Goal: Task Accomplishment & Management: Manage account settings

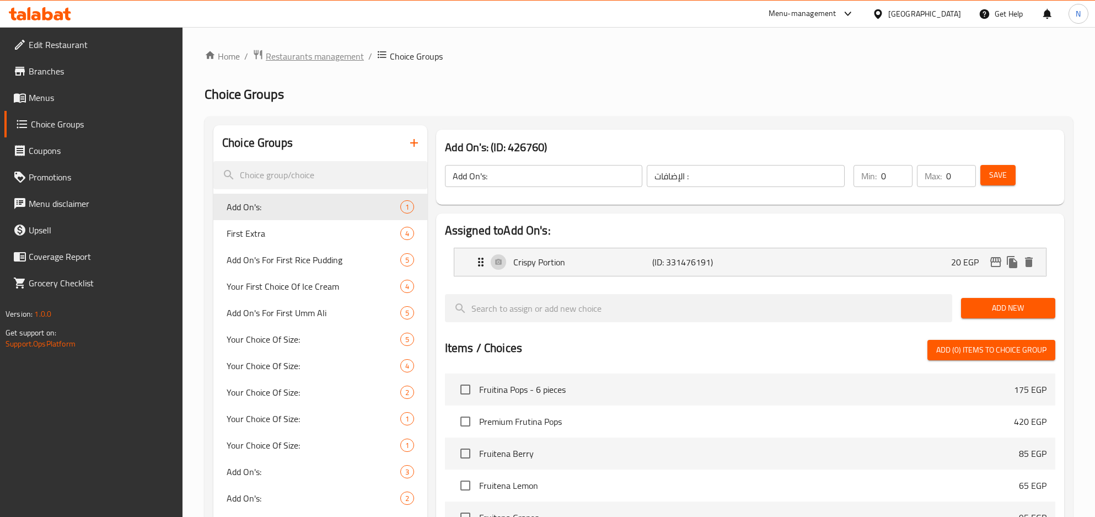
click at [311, 60] on span "Restaurants management" at bounding box center [315, 56] width 98 height 13
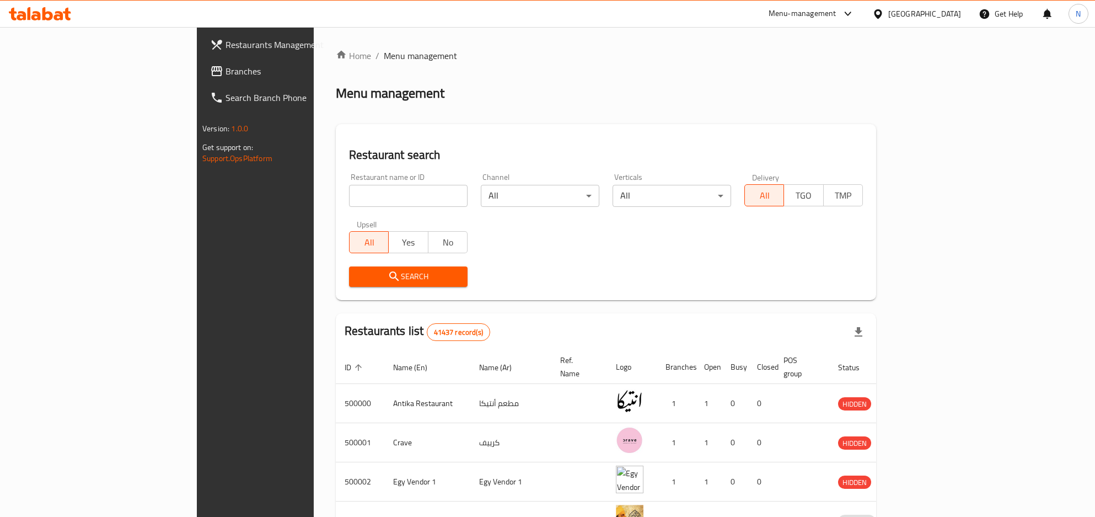
click at [888, 15] on div at bounding box center [880, 14] width 16 height 12
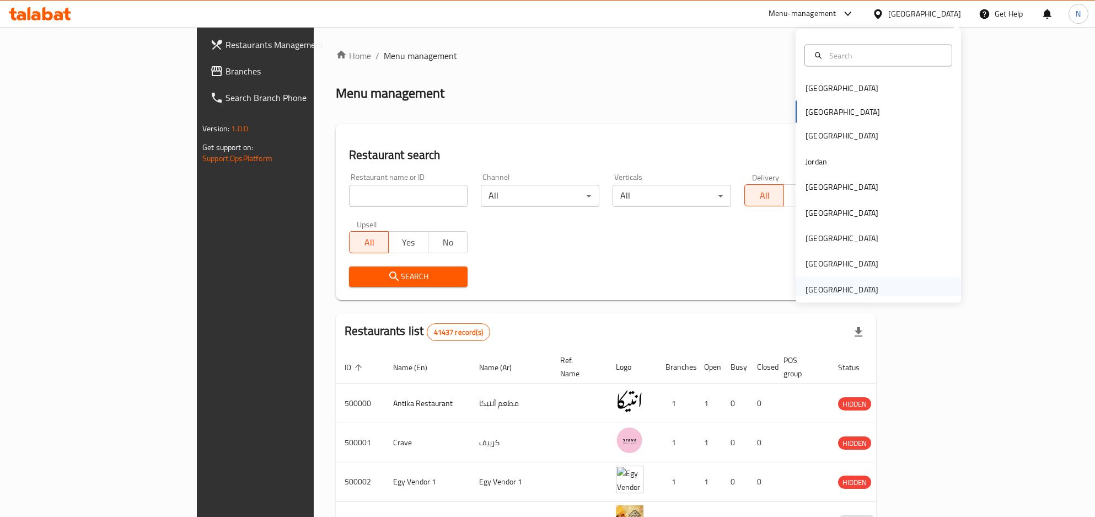
click at [814, 278] on div "[GEOGRAPHIC_DATA]" at bounding box center [842, 288] width 90 height 25
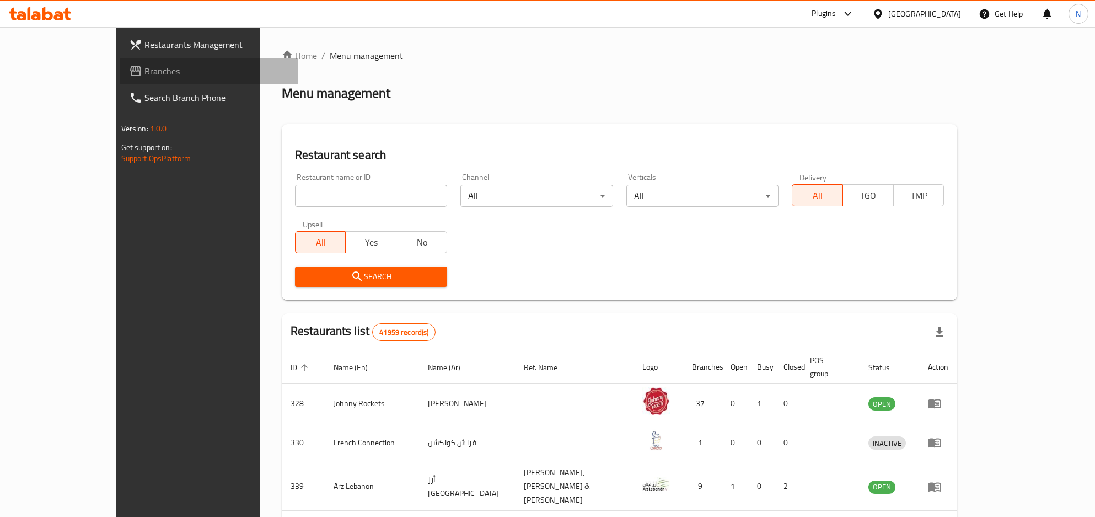
click at [144, 71] on span "Branches" at bounding box center [217, 71] width 146 height 13
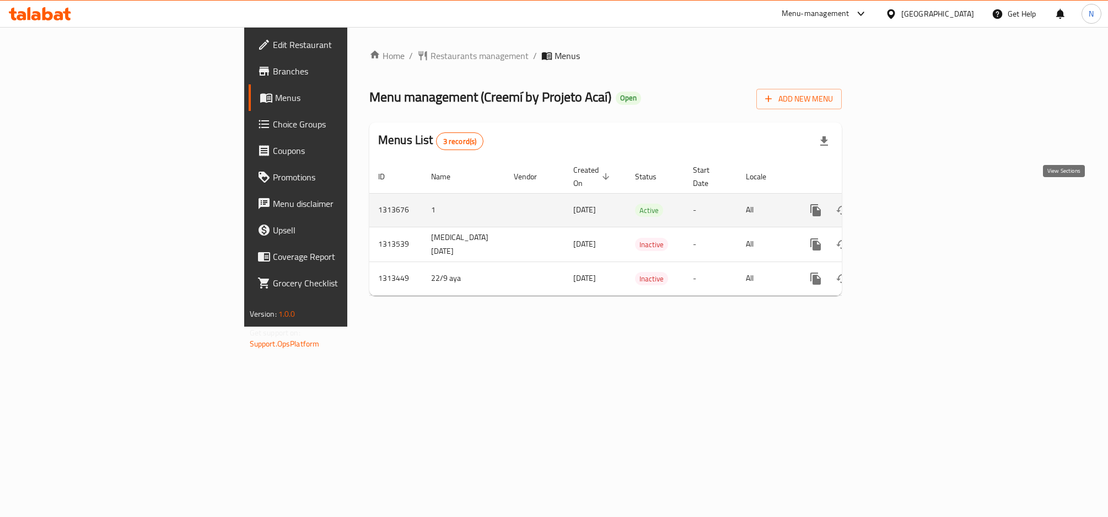
click at [909, 197] on link "enhanced table" at bounding box center [895, 210] width 26 height 26
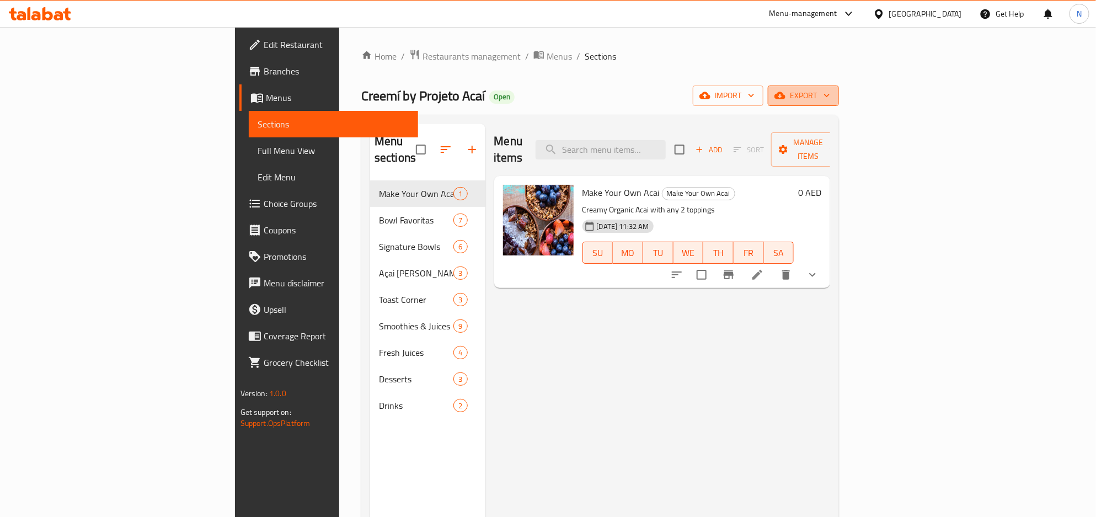
click at [839, 103] on button "export" at bounding box center [803, 95] width 71 height 20
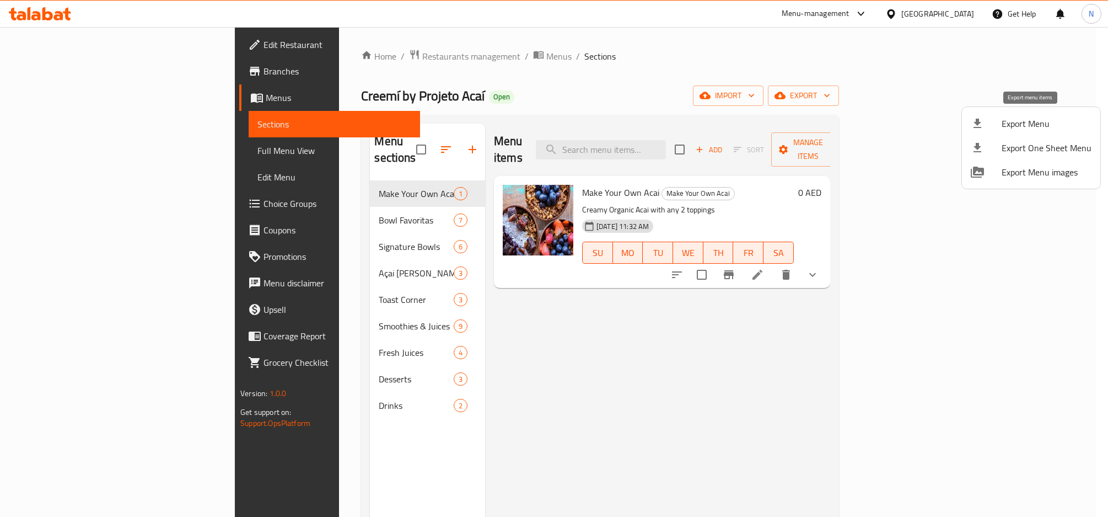
click at [1013, 127] on span "Export Menu" at bounding box center [1047, 123] width 90 height 13
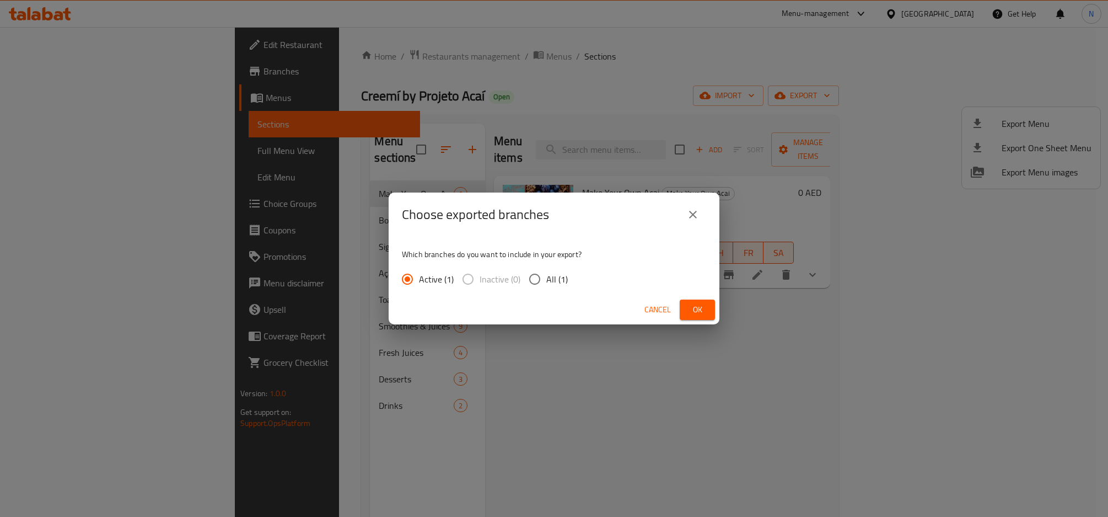
click at [581, 271] on div "Which branches do you want to include in your export? Active (1) Inactive (0) A…" at bounding box center [554, 266] width 331 height 58
drag, startPoint x: 532, startPoint y: 278, endPoint x: 539, endPoint y: 285, distance: 9.8
click at [532, 281] on input "All (1)" at bounding box center [534, 278] width 23 height 23
radio input "true"
click at [690, 306] on span "Ok" at bounding box center [698, 310] width 18 height 14
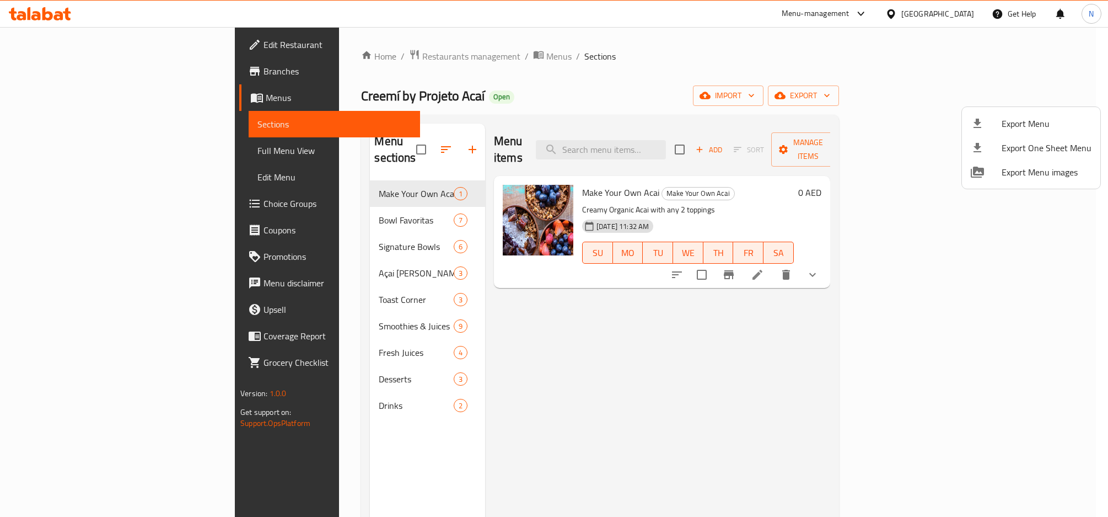
click at [285, 302] on div at bounding box center [554, 258] width 1108 height 517
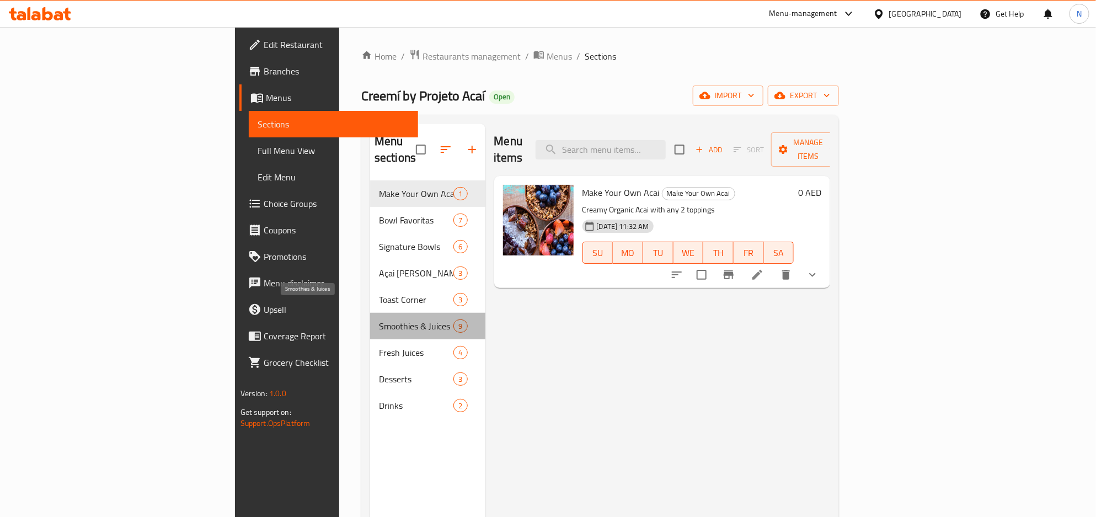
click at [379, 319] on span "Smoothies & Juices" at bounding box center [416, 325] width 74 height 13
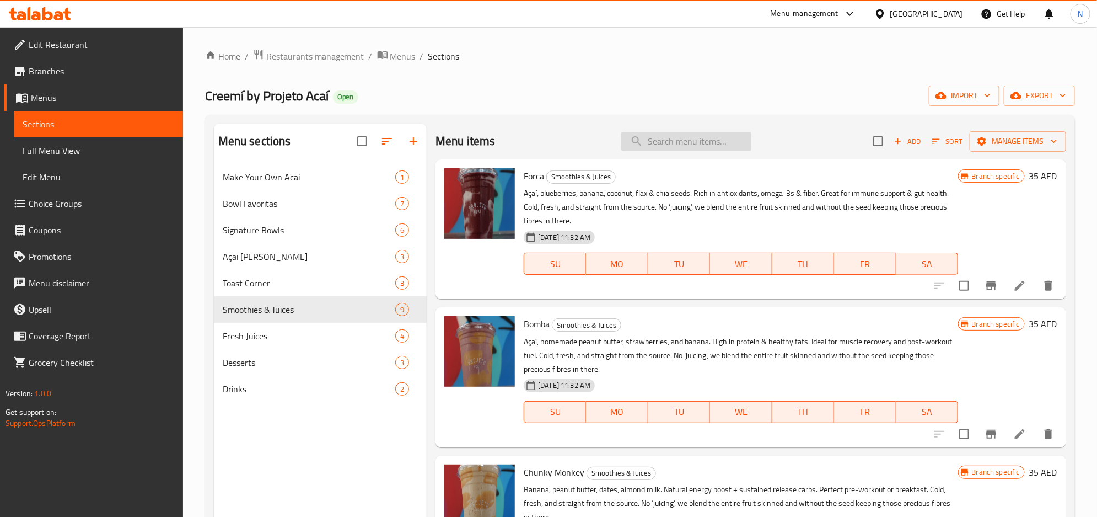
click at [652, 143] on input "search" at bounding box center [686, 141] width 130 height 19
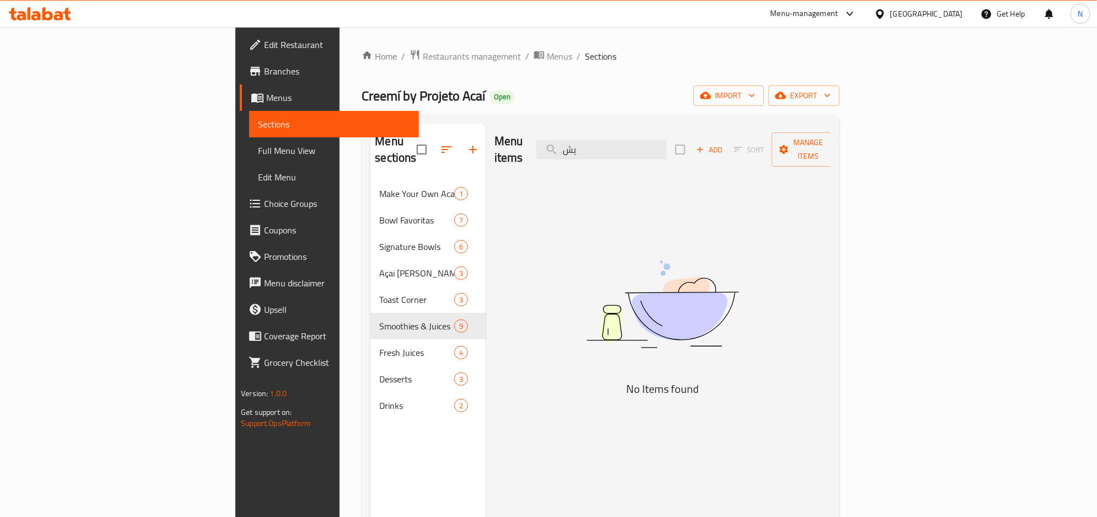
type input "ي"
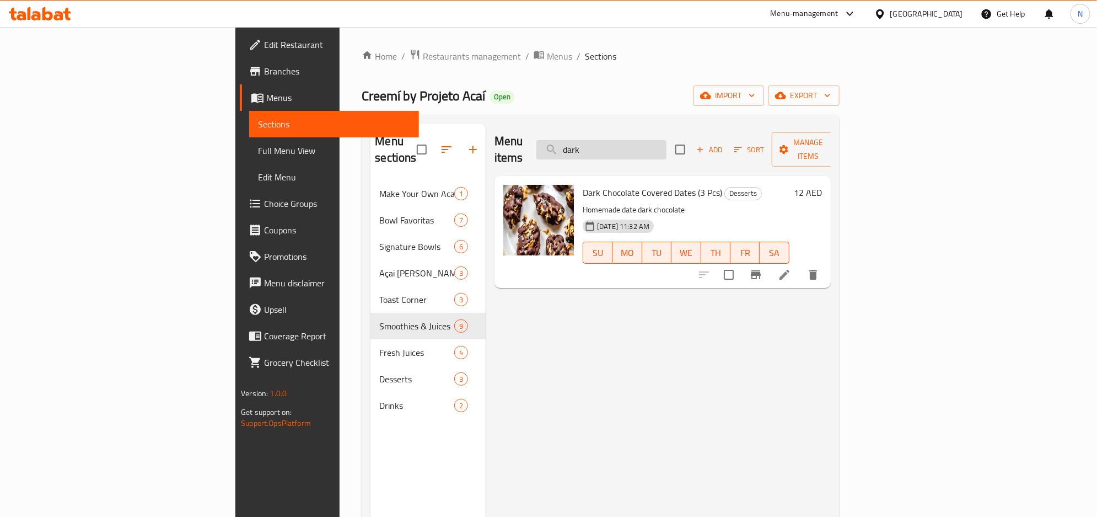
click at [667, 140] on input "dark" at bounding box center [602, 149] width 130 height 19
paste input "Bomba smoothie"
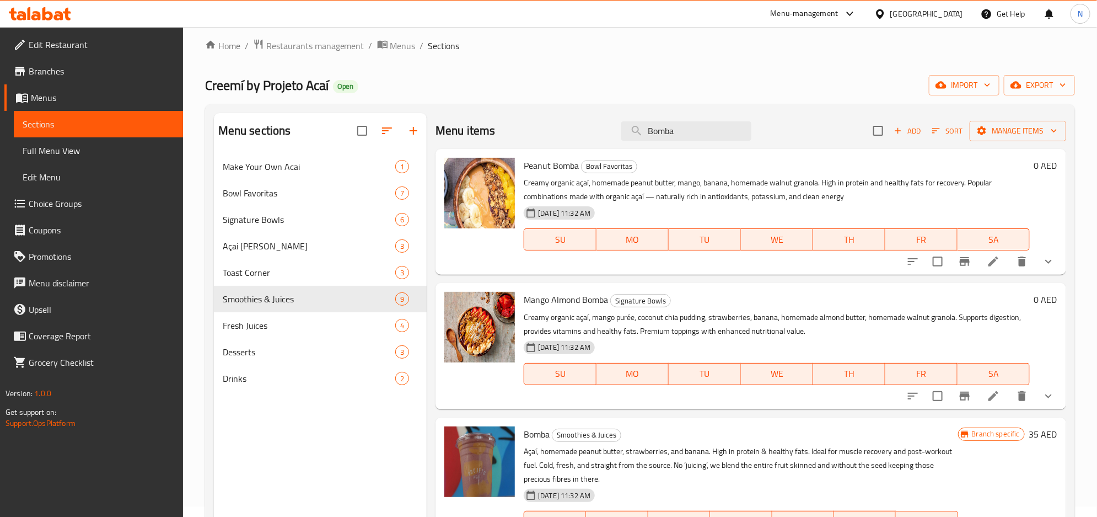
scroll to position [83, 0]
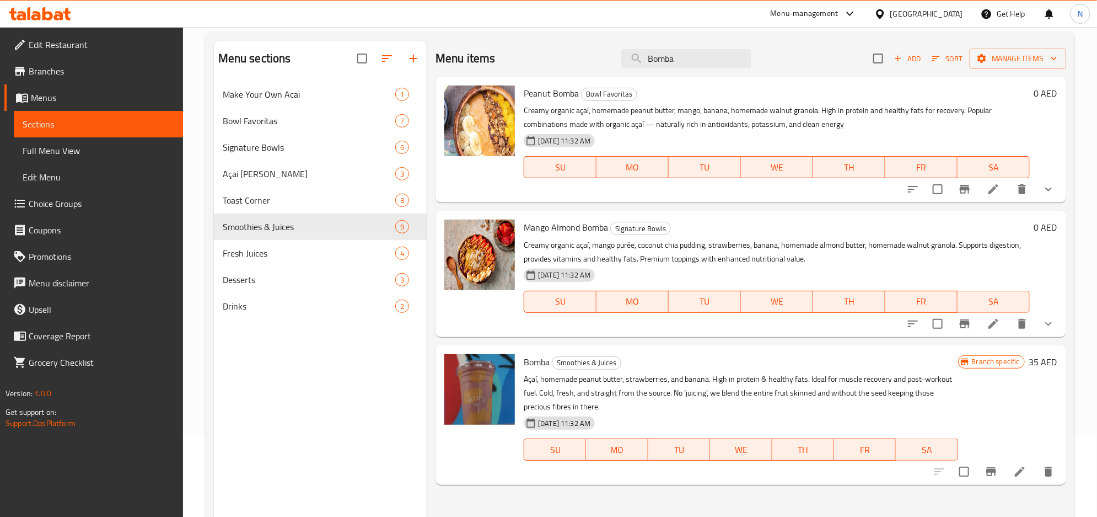
type input "Bomba"
click at [649, 60] on input "Bomba" at bounding box center [686, 58] width 130 height 19
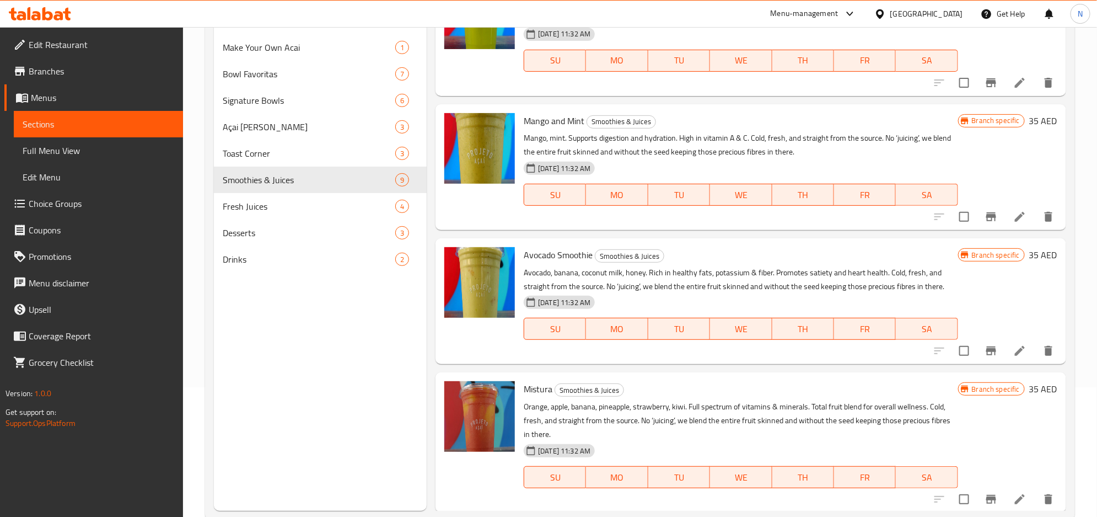
scroll to position [154, 0]
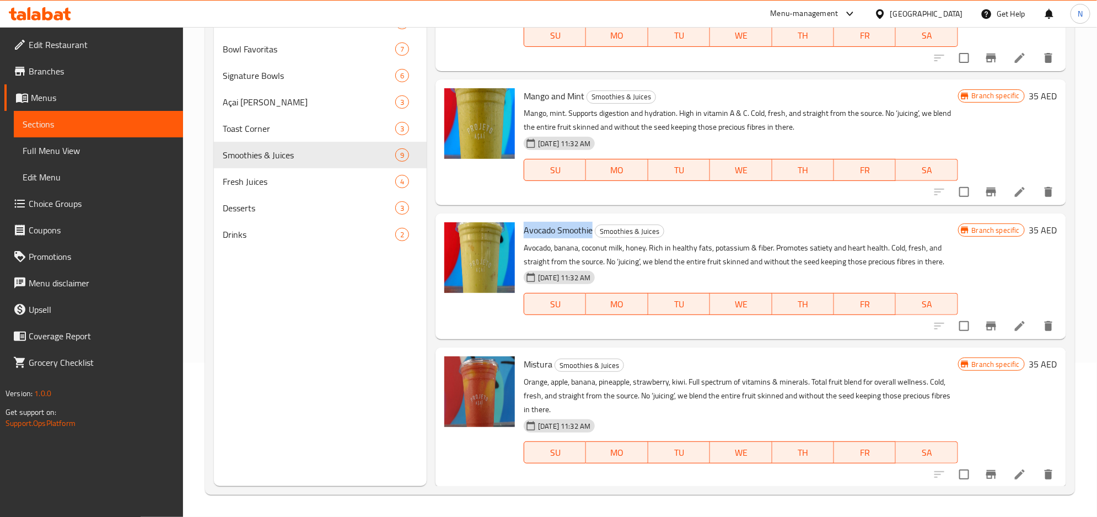
drag, startPoint x: 591, startPoint y: 230, endPoint x: 523, endPoint y: 227, distance: 67.9
click at [524, 227] on span "Avocado Smoothie" at bounding box center [558, 230] width 69 height 17
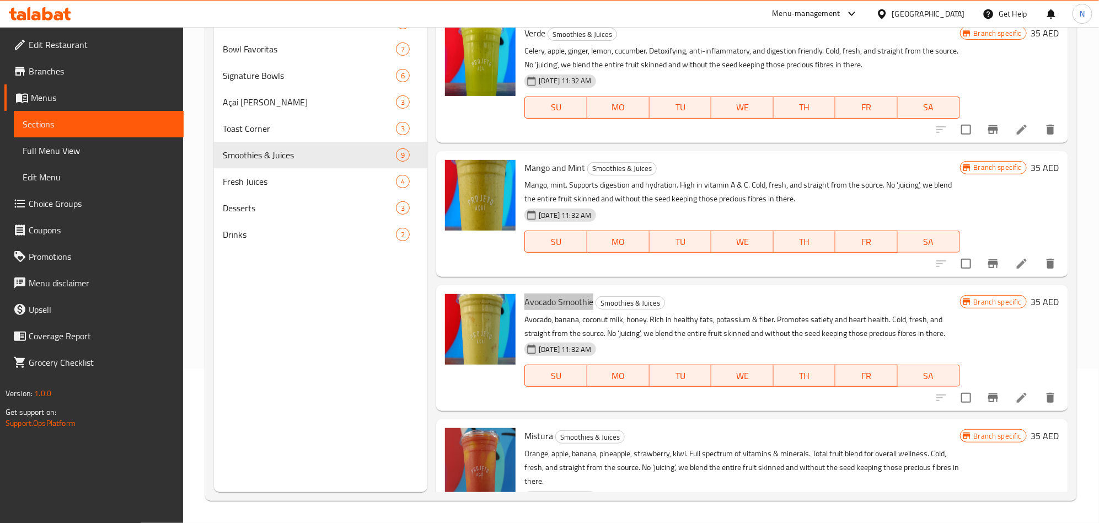
scroll to position [781, 0]
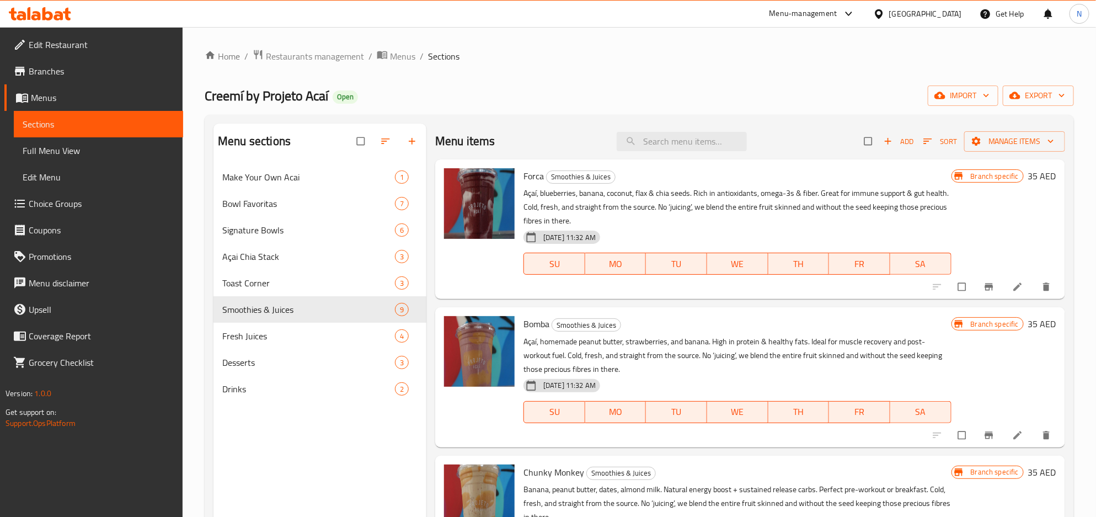
click at [72, 209] on span "Choice Groups" at bounding box center [102, 203] width 146 height 13
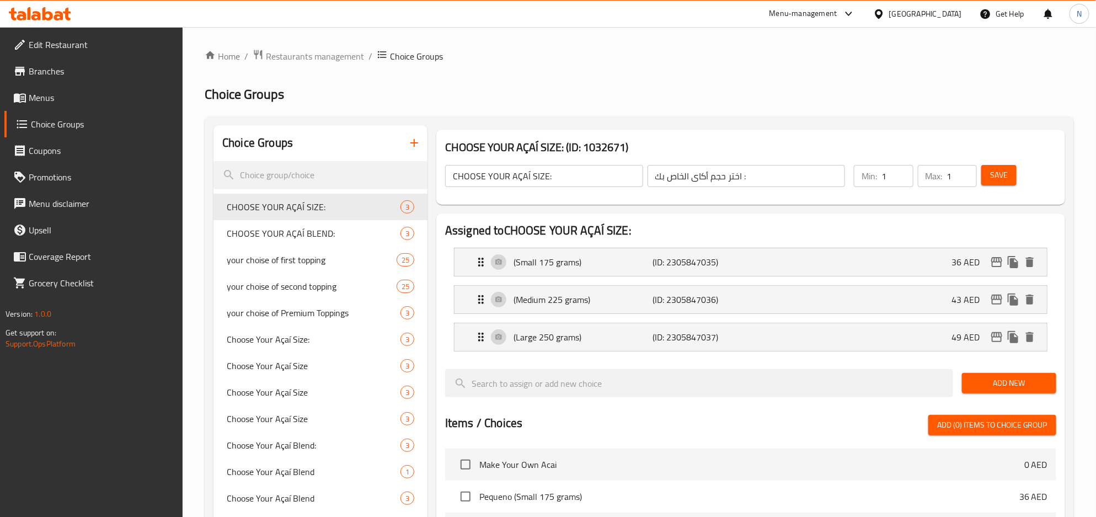
click at [411, 146] on icon "button" at bounding box center [413, 142] width 13 height 13
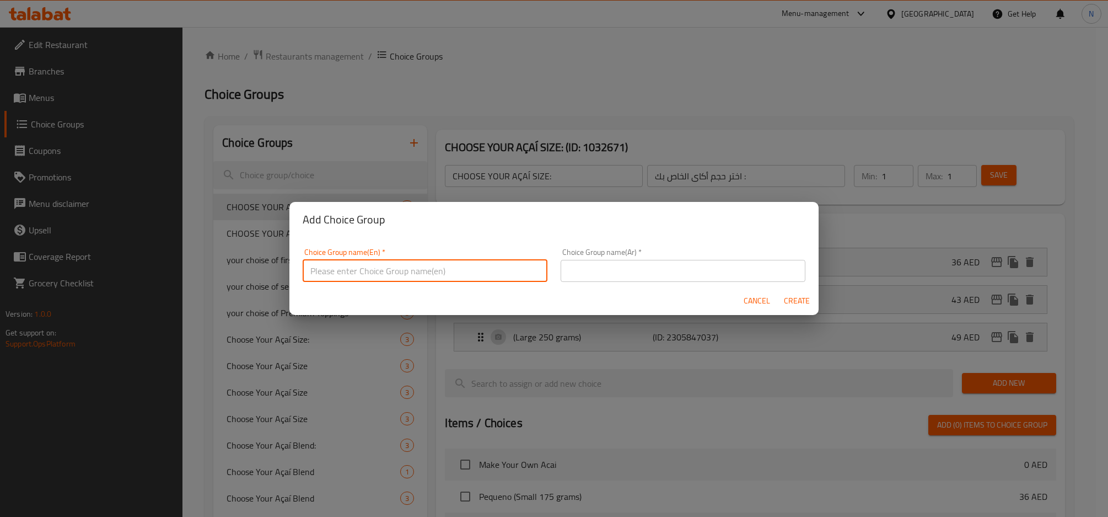
click at [371, 267] on input "text" at bounding box center [425, 271] width 245 height 22
click at [309, 271] on input "[PERSON_NAME]'s" at bounding box center [425, 271] width 245 height 22
click at [432, 266] on input "Your Choice OF [PERSON_NAME]'s" at bounding box center [425, 271] width 245 height 22
click at [437, 277] on input "Your Choice OF [PERSON_NAME]'s:" at bounding box center [425, 271] width 245 height 22
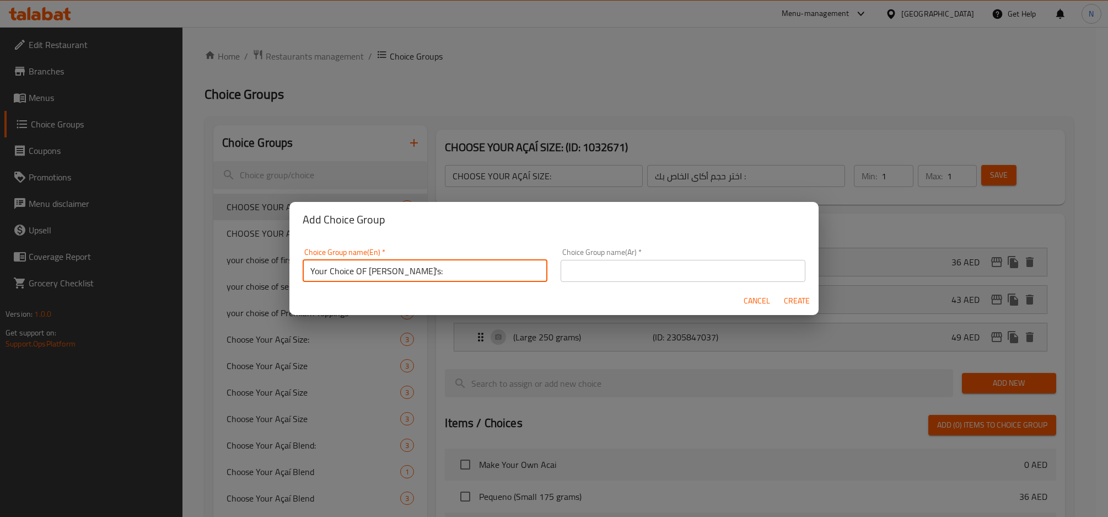
click at [437, 276] on input "Your Choice OF [PERSON_NAME]'s:" at bounding box center [425, 271] width 245 height 22
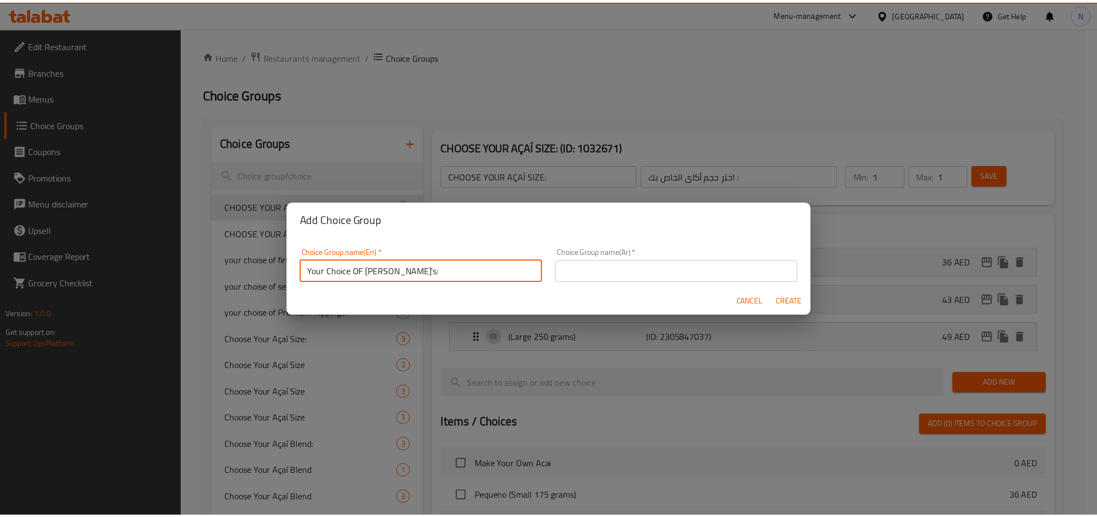
scroll to position [2, 0]
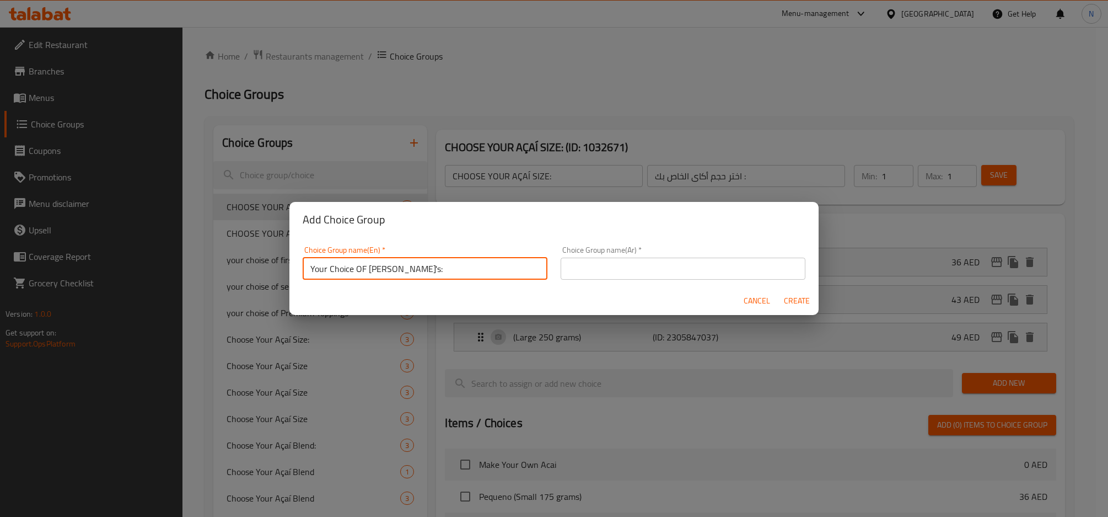
click at [437, 276] on input "Your Choice OF [PERSON_NAME]'s:" at bounding box center [425, 269] width 245 height 22
click at [356, 267] on input "Your Choice of [PERSON_NAME]'s:" at bounding box center [425, 269] width 245 height 22
click at [356, 268] on input "Your Choice of [PERSON_NAME]'s:" at bounding box center [425, 269] width 245 height 22
type input "Your Choice Of Addon's:"
click at [714, 265] on input "text" at bounding box center [683, 269] width 245 height 22
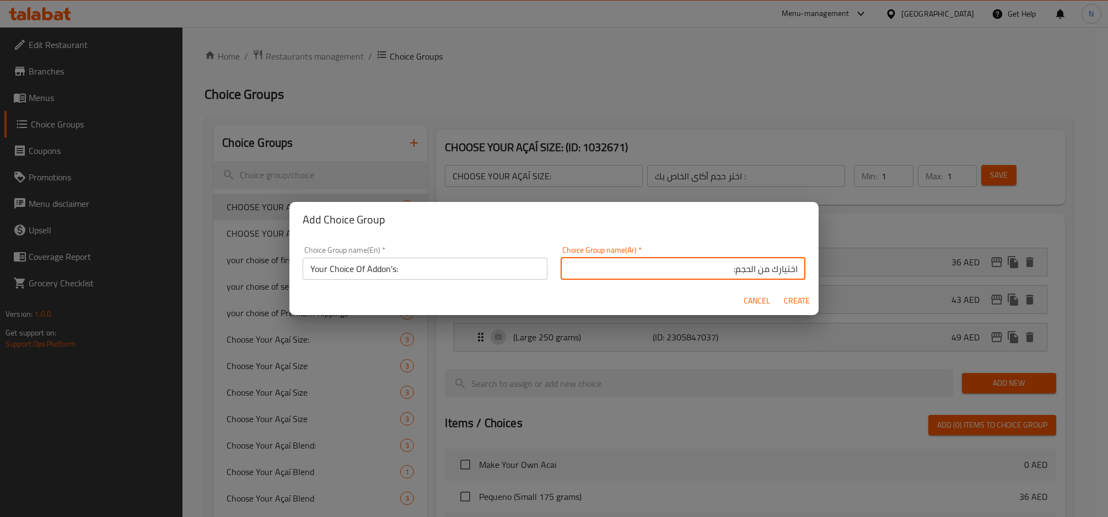
click at [733, 270] on input "اختيارك من الحجم:" at bounding box center [683, 269] width 245 height 22
type input "اختيارك من ألاضافات:"
click at [796, 294] on span "Create" at bounding box center [797, 301] width 26 height 14
type input "Your Choice Of Addon's:"
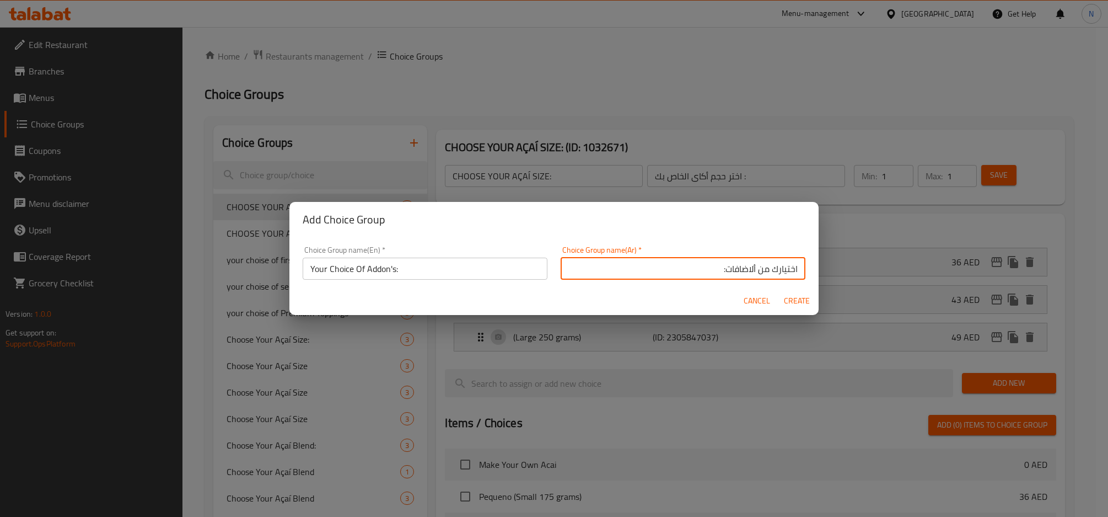
type input "اختيارك من ألاضافات:"
type input "0"
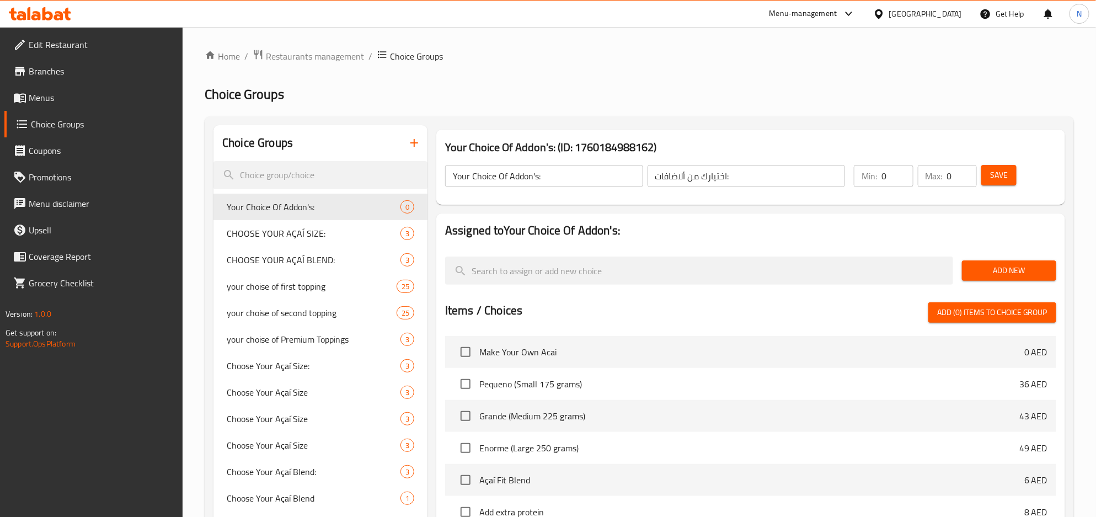
click at [773, 170] on input "اختيارك من ألاضافات:" at bounding box center [746, 176] width 198 height 22
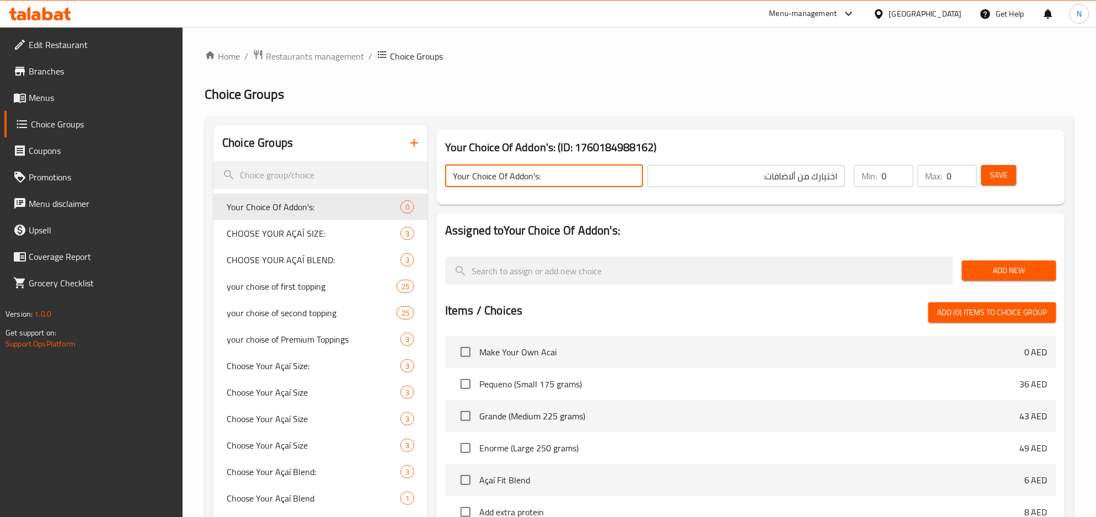
click at [527, 174] on input "Your Choice Of Addon's:" at bounding box center [544, 176] width 198 height 22
click at [524, 175] on input "Your Choice Of Addon's:" at bounding box center [545, 176] width 198 height 22
paste input "On's:"
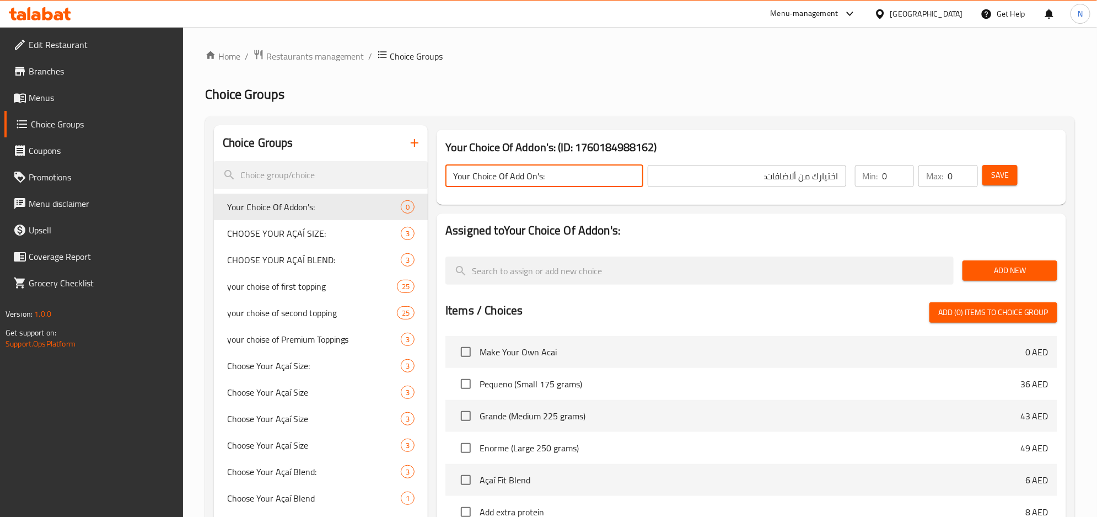
type input "Your Choice Of Add On's:"
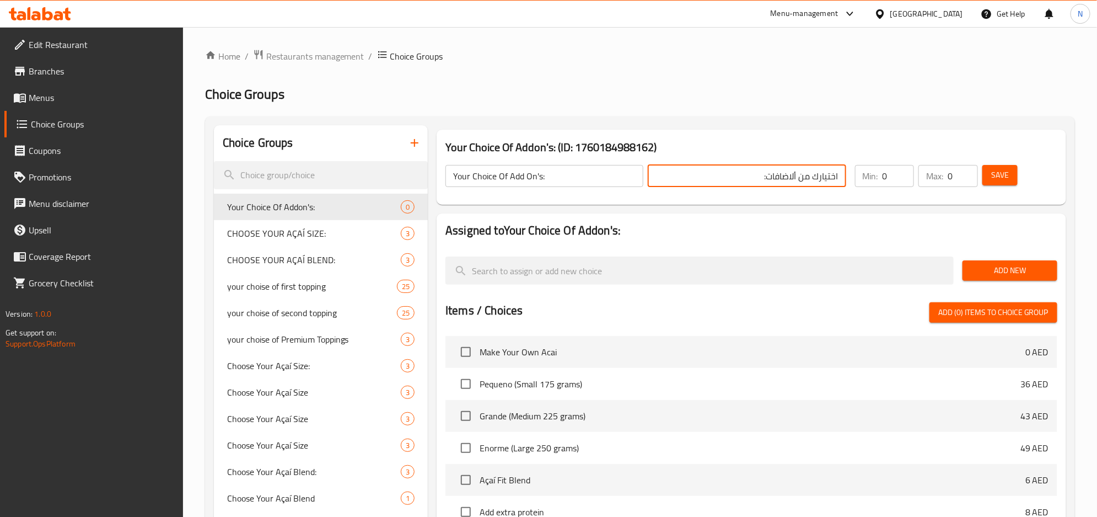
click at [786, 174] on input "اختيارك من ألاضافات:" at bounding box center [747, 176] width 198 height 22
paste input "[DEMOGRAPHIC_DATA]"
type input "اختيارك من الإضافات:"
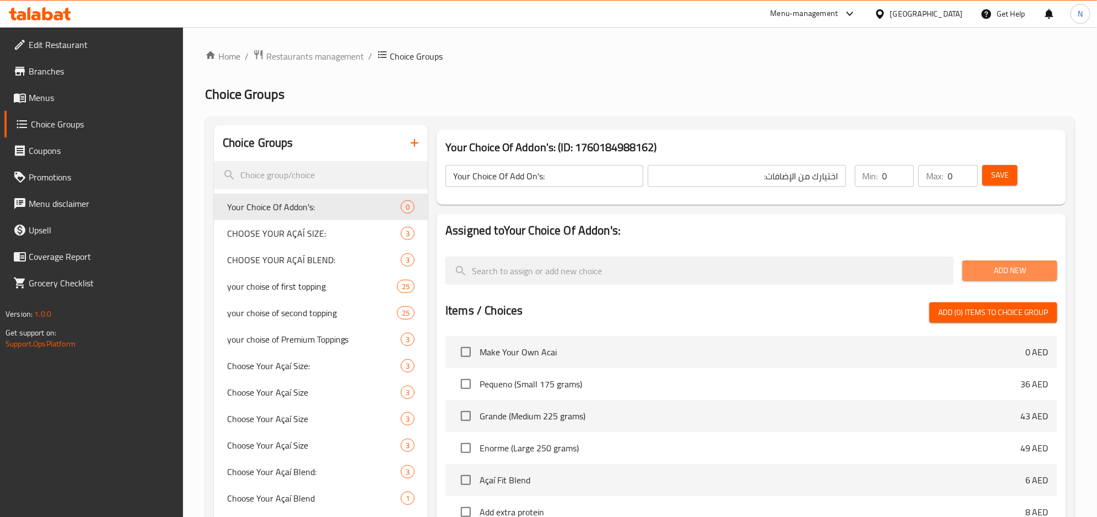
click at [1015, 269] on span "Add New" at bounding box center [1010, 271] width 77 height 14
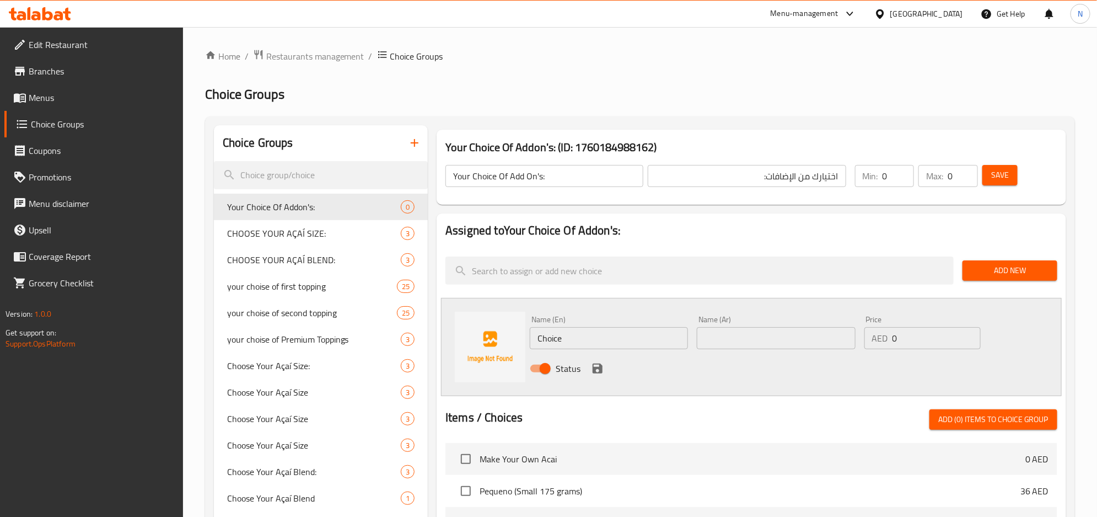
click at [554, 341] on input "Choice" at bounding box center [609, 338] width 158 height 22
paste input "Add Peanut Butter Oat Balls (3 pcs)"
type input "Add Peanut Butter Oat Balls (3 pcs)"
click at [636, 341] on input "Add Peanut Butter Oat Balls (3 pcs)" at bounding box center [609, 338] width 158 height 22
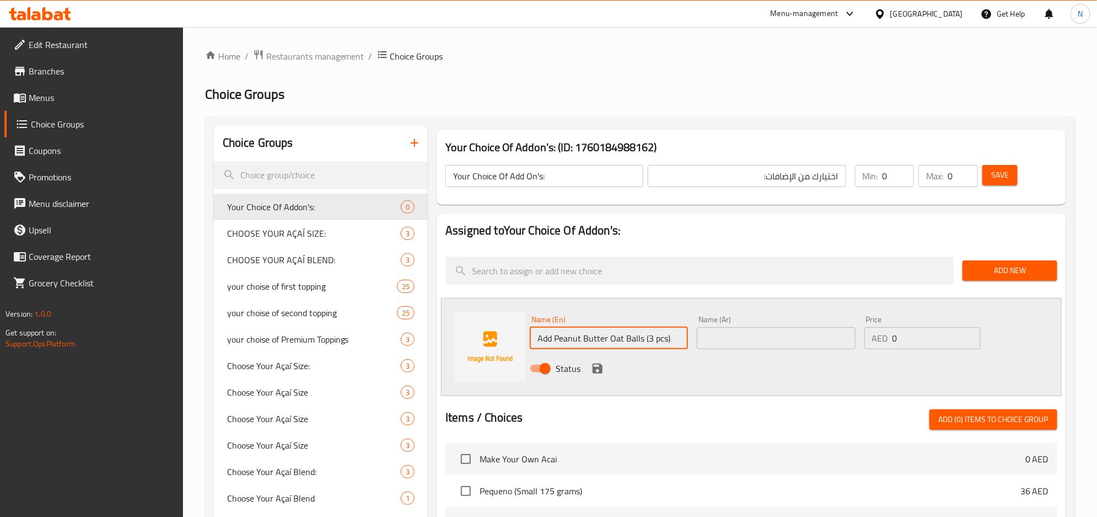
click at [636, 341] on input "Add Peanut Butter Oat Balls (3 pcs)" at bounding box center [609, 338] width 158 height 22
paste input "13"
drag, startPoint x: 905, startPoint y: 337, endPoint x: 826, endPoint y: 341, distance: 79.5
click at [862, 331] on div "Price AED 0 Price" at bounding box center [922, 332] width 125 height 42
type input "13"
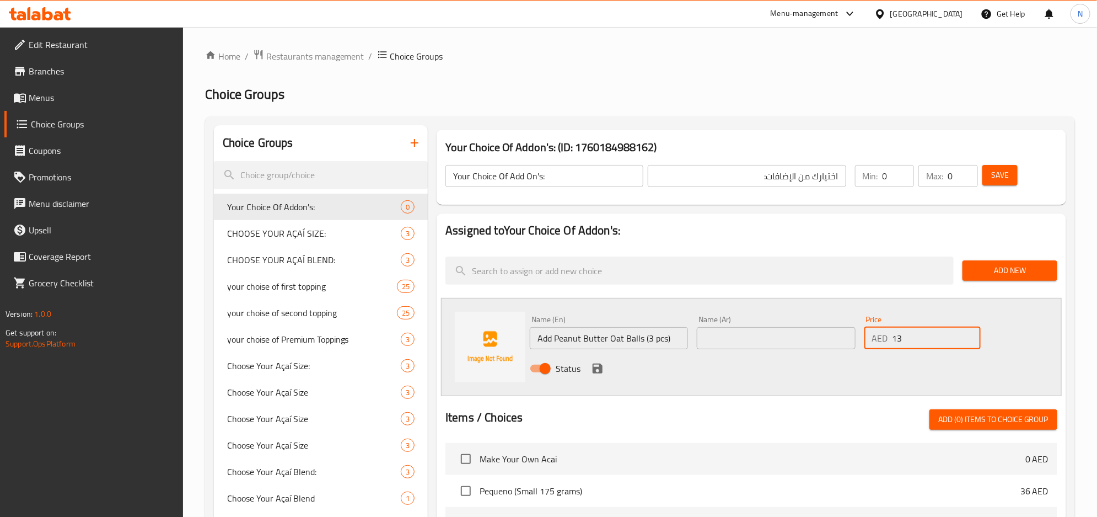
click at [639, 338] on input "Add Peanut Butter Oat Balls (3 pcs)" at bounding box center [609, 338] width 158 height 22
click at [637, 338] on input "Add Peanut Butter Oat Balls (3 pcs)" at bounding box center [609, 338] width 158 height 22
click at [816, 346] on input "text" at bounding box center [776, 338] width 158 height 22
paste input "أضف كرات الشوفان بزبدة الفول السوداني (3 قطع)"
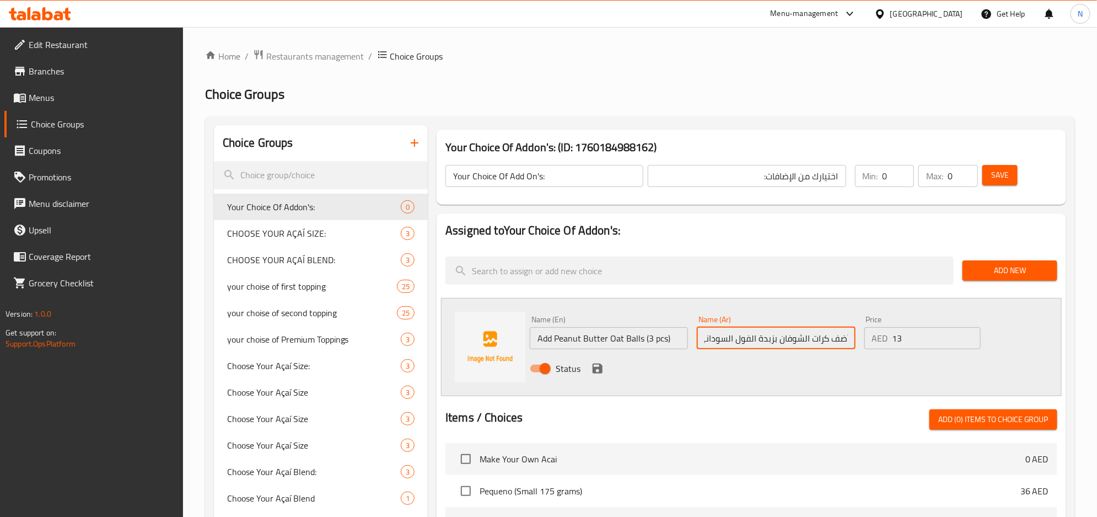
scroll to position [0, 0]
click at [632, 336] on input "Add Peanut Butter Oat Balls (3 pcs)" at bounding box center [609, 338] width 158 height 22
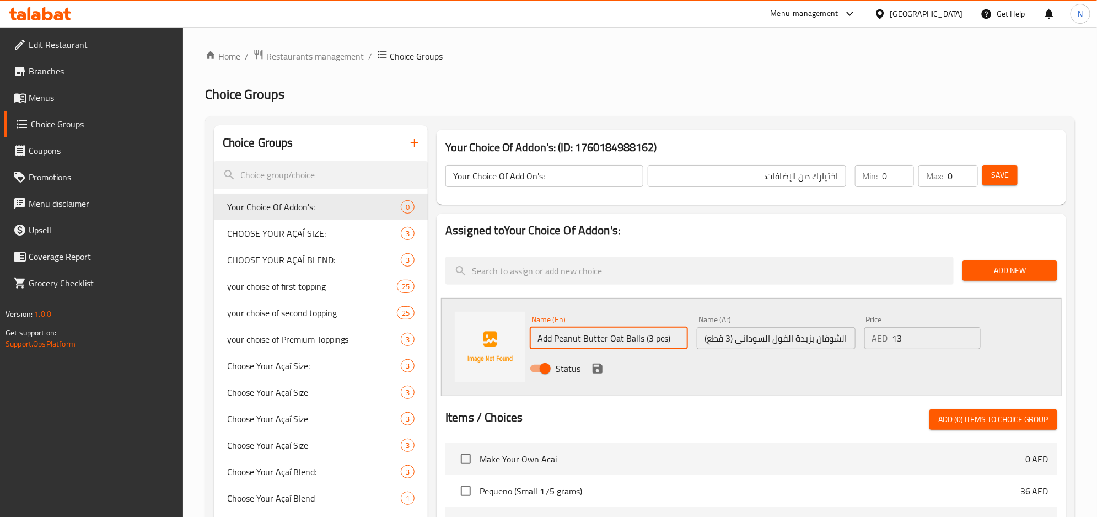
click at [632, 336] on input "Add Peanut Butter Oat Balls (3 pcs)" at bounding box center [609, 338] width 158 height 22
click at [798, 339] on input "أضف كرات الشوفان بزبدة الفول السوداني (3 قطع)" at bounding box center [776, 338] width 158 height 22
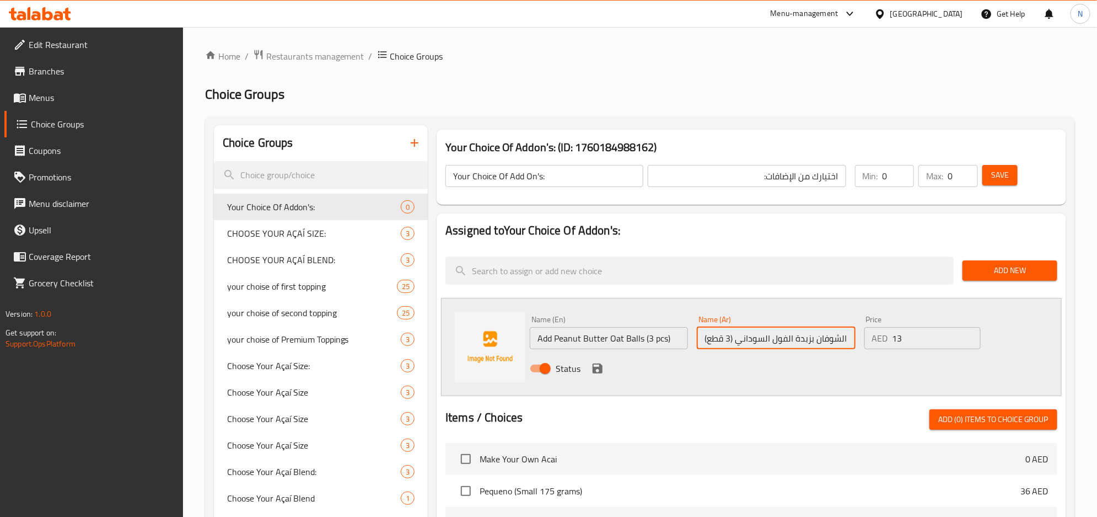
scroll to position [0, 36]
click at [800, 336] on input "أضف كرات الشوفان بزبدة الفول السوداني (3 قطع)" at bounding box center [776, 338] width 158 height 22
click at [808, 336] on input "أضف كرات الشوفان بزبدة الفول السوداني (3 قطع)" at bounding box center [776, 338] width 158 height 22
click at [806, 339] on input "أضف كرات الشوفان بزبدة الفول السوداني (3 قطع)" at bounding box center [776, 338] width 158 height 22
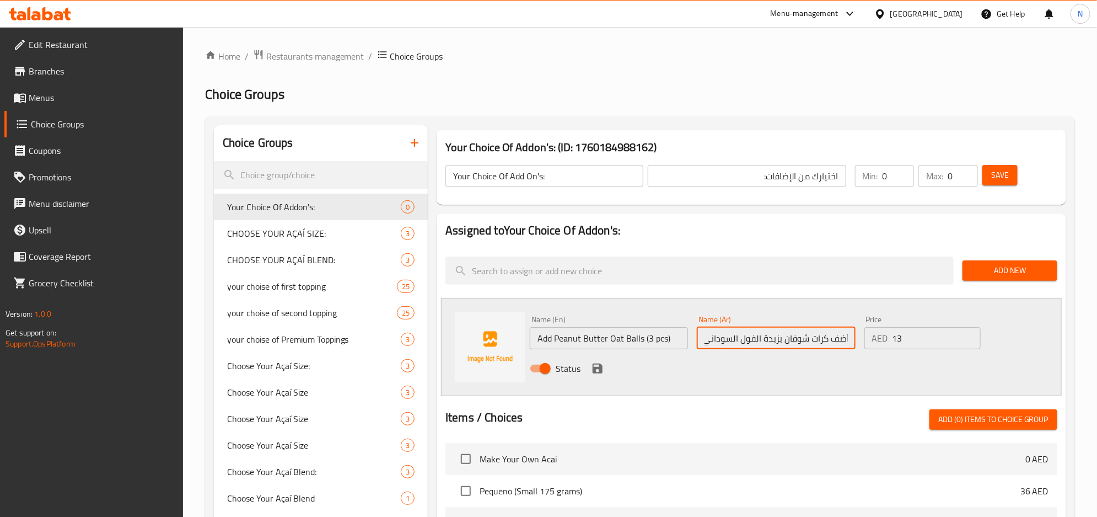
click at [755, 340] on input "أضف كرات شوفان بزبدة الفول السوداني (3 قطع)" at bounding box center [776, 338] width 158 height 22
drag, startPoint x: 738, startPoint y: 340, endPoint x: 742, endPoint y: 346, distance: 7.2
click at [739, 341] on input "أضف كرات شوفان بزبدة فول السوداني (3 قطع)" at bounding box center [776, 338] width 158 height 22
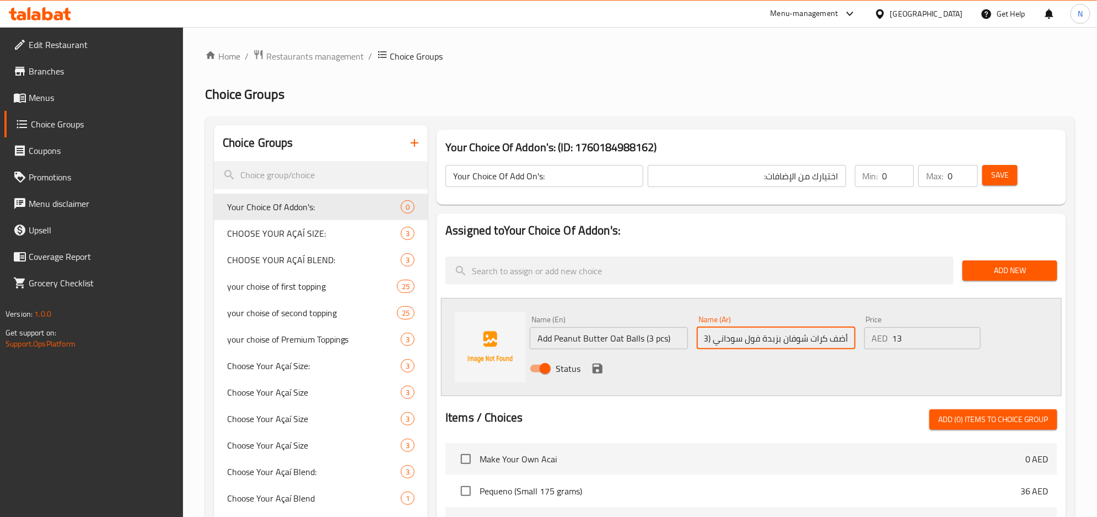
click at [710, 341] on input "أضف كرات شوفان بزبدة فول سوداني (3 قطع)" at bounding box center [776, 338] width 158 height 22
click at [849, 337] on input "أضف كرات شوفان بزبدة فول سوداني قط)" at bounding box center [776, 338] width 158 height 22
drag, startPoint x: 711, startPoint y: 335, endPoint x: 700, endPoint y: 338, distance: 12.0
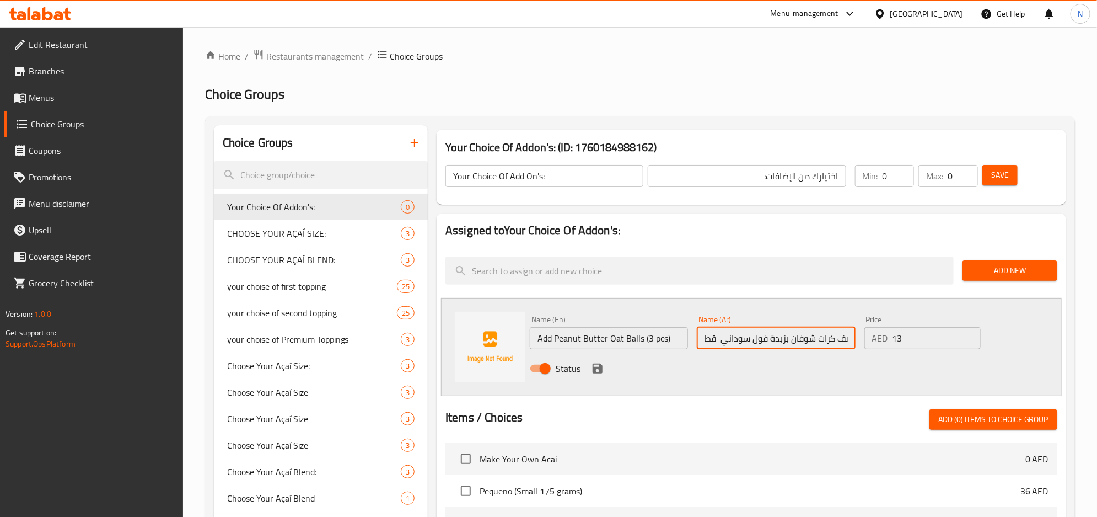
click at [700, 338] on input "أضف كرات شوفان بزبدة فول سوداني قط" at bounding box center [776, 338] width 158 height 22
click at [705, 341] on input "أضف كرات شوفان بزبدة فول سوداني" at bounding box center [776, 338] width 158 height 22
drag, startPoint x: 706, startPoint y: 336, endPoint x: 722, endPoint y: 376, distance: 43.1
click at [706, 336] on input "3 أضف كرات شوفان بزبدة فول سوداني" at bounding box center [776, 338] width 158 height 22
click at [707, 326] on div "Name (Ar) 3 أضف كرات شوفان بزبدة فول سوداني Name (Ar)" at bounding box center [776, 332] width 158 height 34
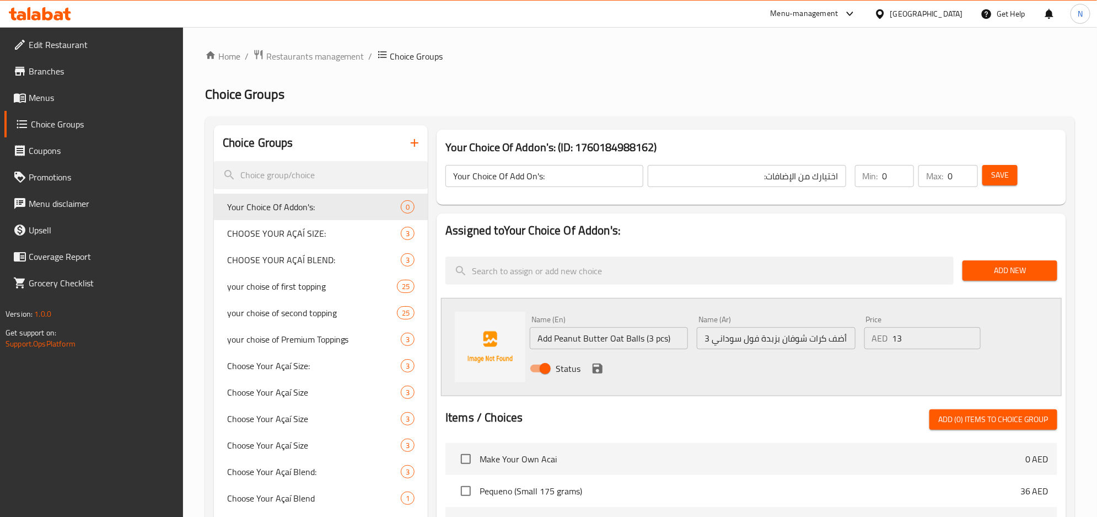
click at [711, 335] on input "3 أضف كرات شوفان بزبدة فول سوداني" at bounding box center [776, 338] width 158 height 22
paste input "قطع"
type input "قطع3 أضف كرات شوفان بزبدة فول سوداني"
click at [769, 351] on div "Name (Ar) قطع3 أضف كرات شوفان بزبدة فول سوداني Name (Ar)" at bounding box center [776, 332] width 167 height 42
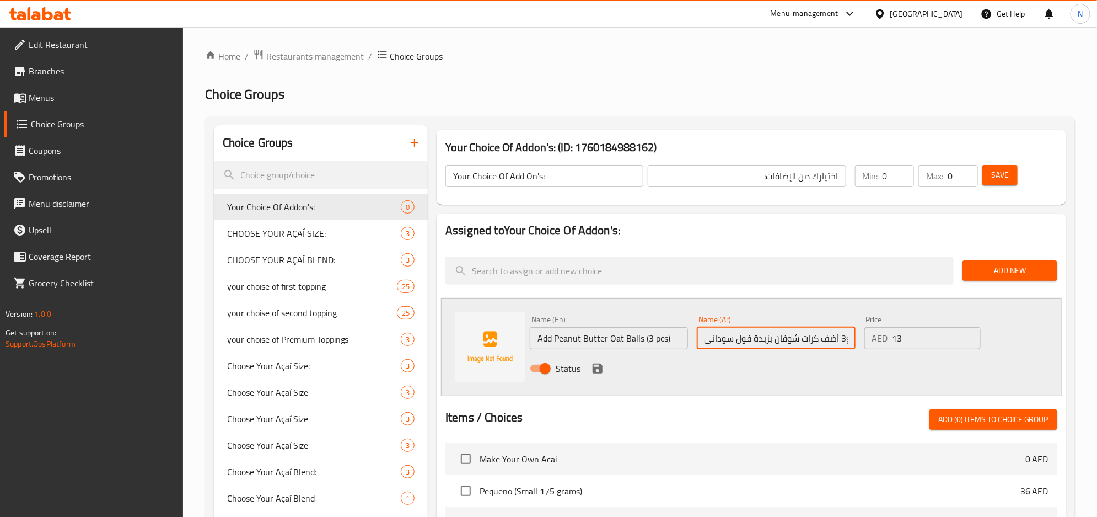
scroll to position [0, 0]
click at [770, 351] on div "Name (Ar) قطع3 أضف كرات شوفان بزبدة فول سوداني Name (Ar)" at bounding box center [776, 332] width 167 height 42
click at [779, 343] on input "قطع3 أضف كرات شوفان بزبدة فول سوداني" at bounding box center [776, 338] width 158 height 22
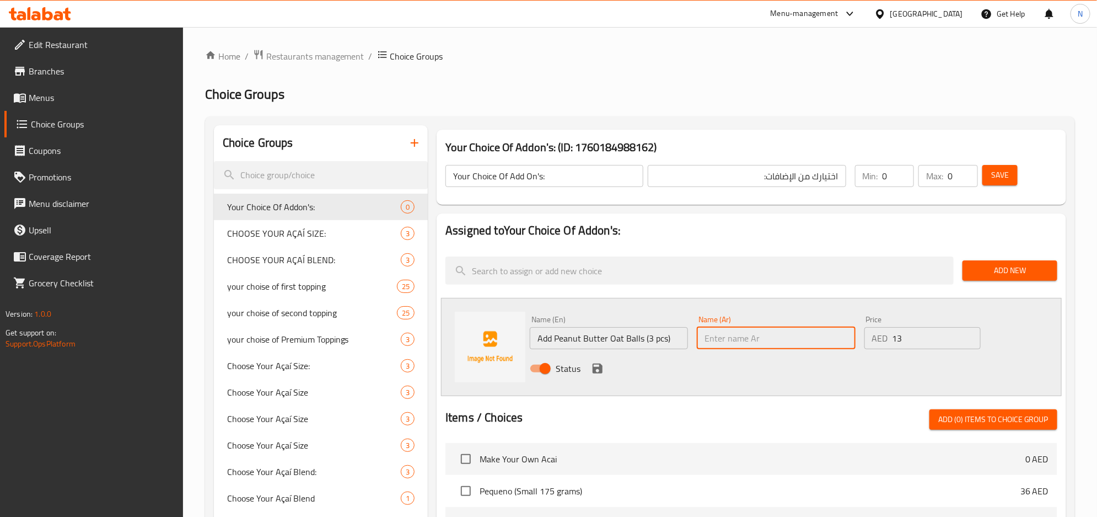
click at [790, 344] on input "text" at bounding box center [776, 338] width 158 height 22
paste input "أضف كرات شوفان بزبدة فول سوداني 3 قطع"
type input "أضف كرات شوفان بزبدة فول سوداني 3 قطع"
click at [613, 340] on input "Add Peanut Butter Oat Balls (3 pcs)" at bounding box center [609, 338] width 158 height 22
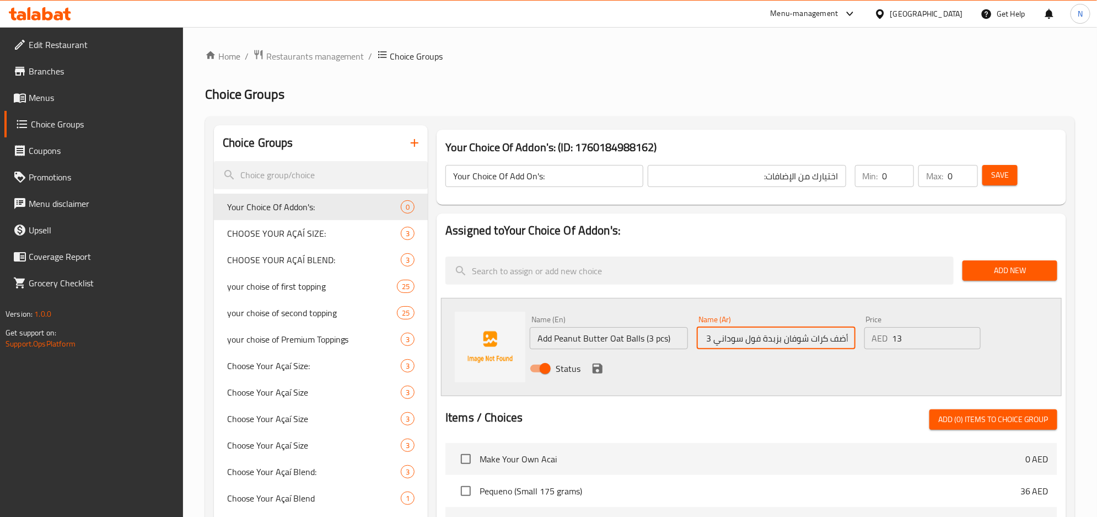
scroll to position [0, 0]
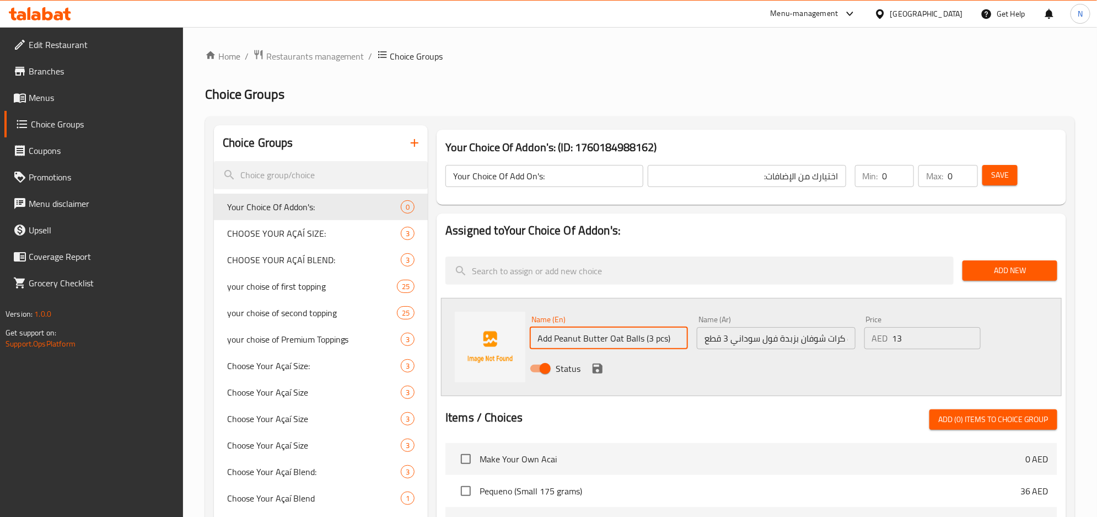
click at [613, 340] on input "Add Peanut Butter Oat Balls (3 pcs)" at bounding box center [609, 338] width 158 height 22
click at [599, 363] on icon "save" at bounding box center [597, 368] width 13 height 13
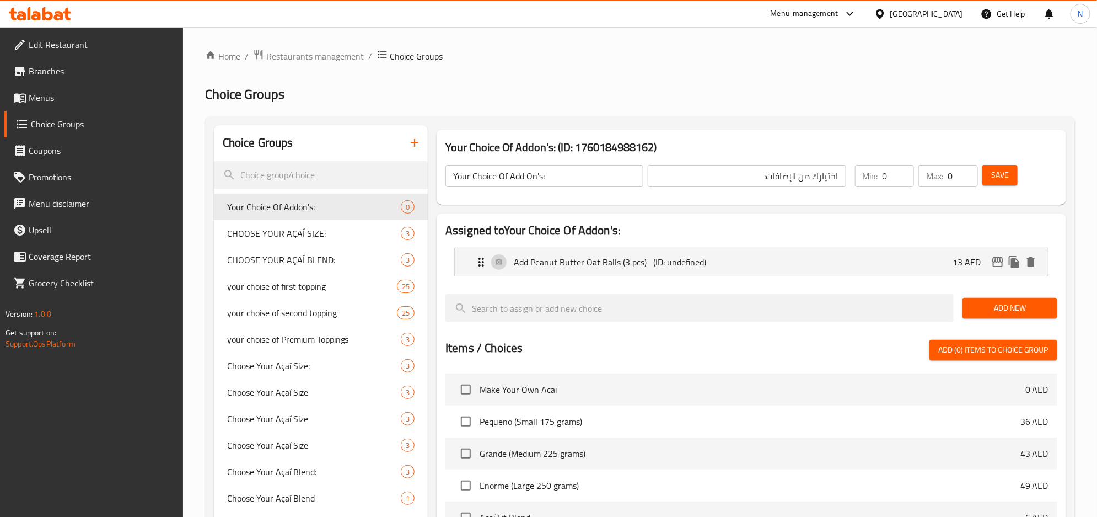
click at [1026, 299] on button "Add New" at bounding box center [1010, 308] width 95 height 20
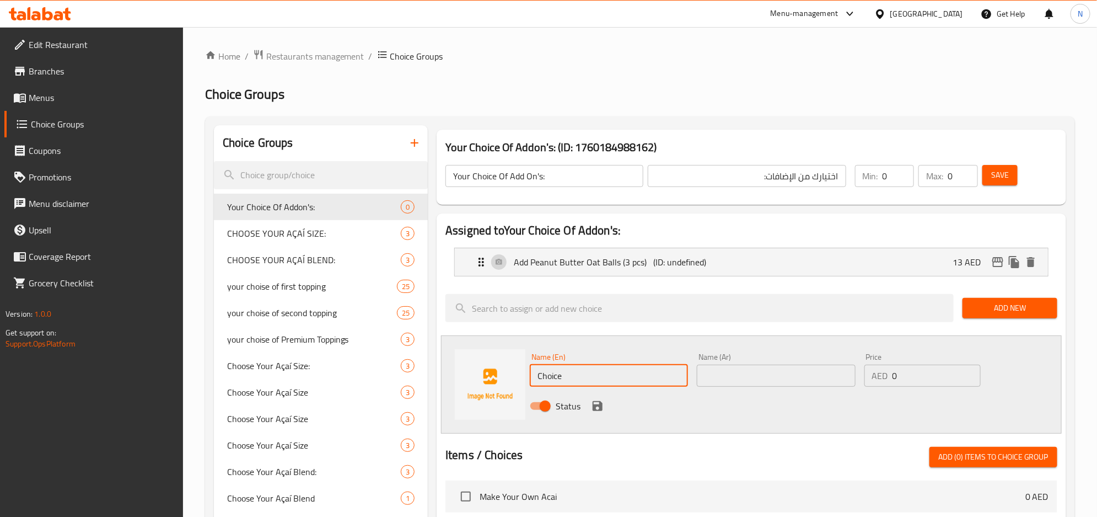
click at [625, 378] on input "Choice" at bounding box center [609, 375] width 158 height 22
click at [625, 379] on input "Choice" at bounding box center [609, 375] width 158 height 22
paste input "Add Dark Chocolate Covered Dates"
type input "Add Dark Chocolate Covered Dates"
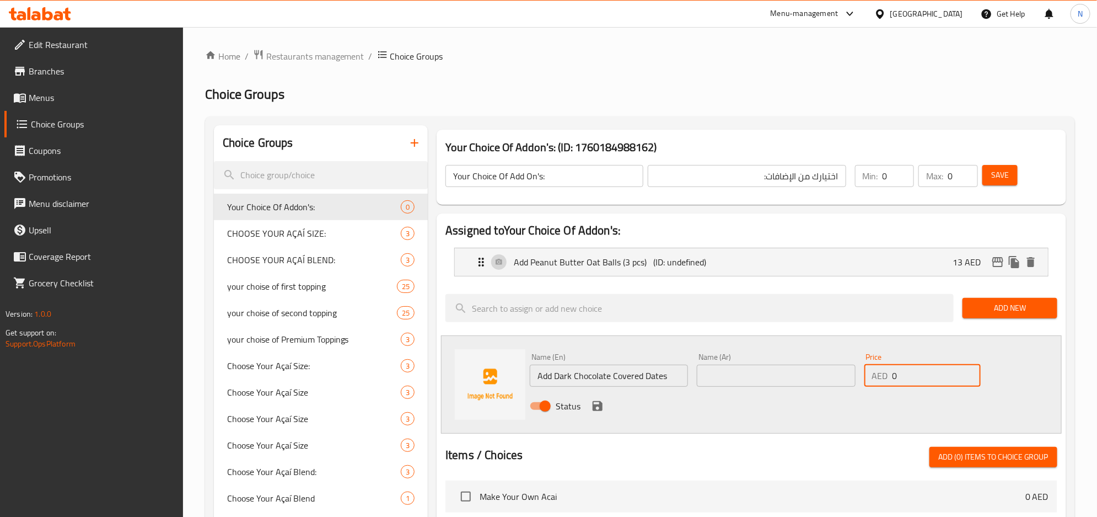
drag, startPoint x: 925, startPoint y: 377, endPoint x: 886, endPoint y: 385, distance: 40.0
click at [887, 384] on div "AED 0 Price" at bounding box center [923, 375] width 116 height 22
paste input "12"
type input "12"
drag, startPoint x: 667, startPoint y: 376, endPoint x: 677, endPoint y: 382, distance: 11.9
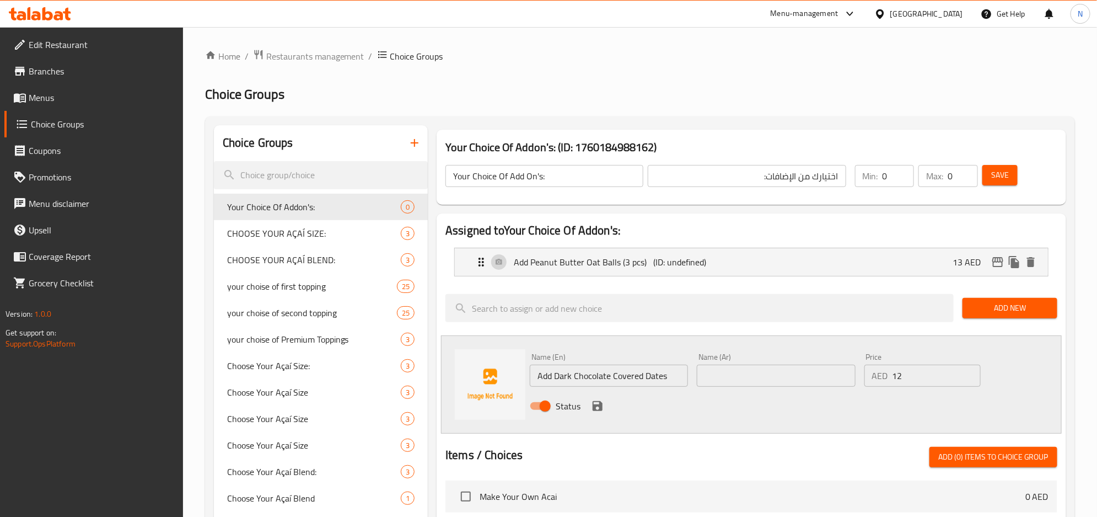
click at [667, 376] on input "Add Dark Chocolate Covered Dates" at bounding box center [609, 375] width 158 height 22
paste input "(3 pcs)"
click at [571, 383] on input "Add Dark Chocolate Covered Dates(3 pcs)" at bounding box center [609, 375] width 158 height 22
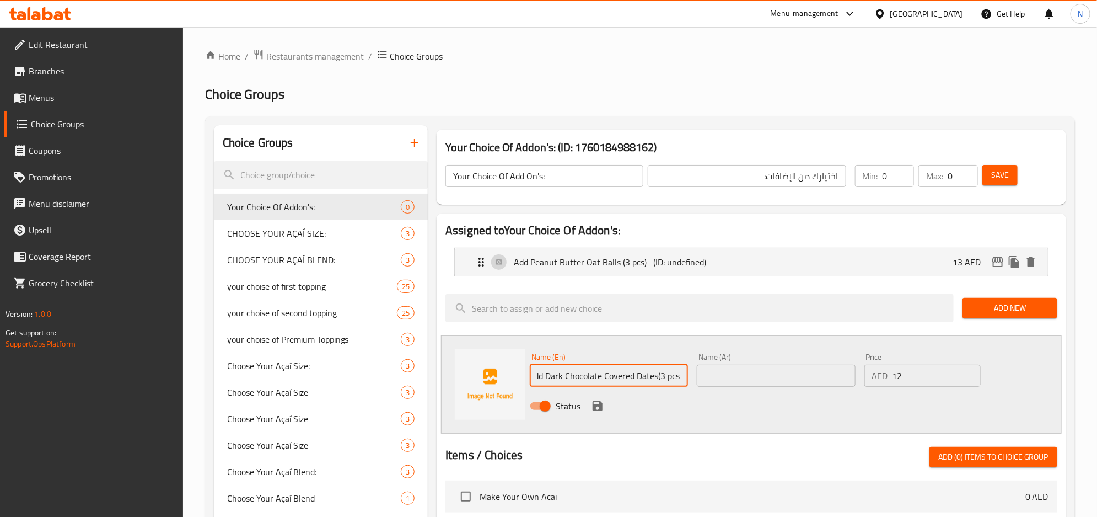
click at [571, 383] on input "Add Dark Chocolate Covered Dates(3 pcs)" at bounding box center [609, 375] width 158 height 22
type input "Add Dark Chocolate Covered Dates(3 pcs)"
click at [665, 261] on p "(ID: undefined)" at bounding box center [699, 261] width 93 height 13
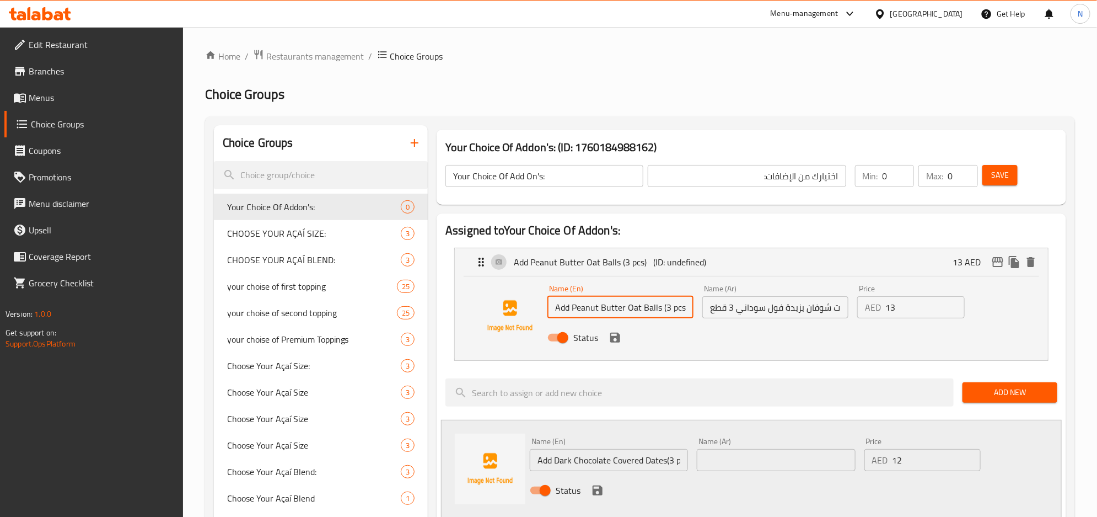
click at [677, 305] on input "Add Peanut Butter Oat Balls (3 pcs)" at bounding box center [621, 307] width 146 height 22
type input "Add Peanut Butter Oat Balls (3 Pcs)"
click at [614, 339] on icon "save" at bounding box center [615, 337] width 13 height 13
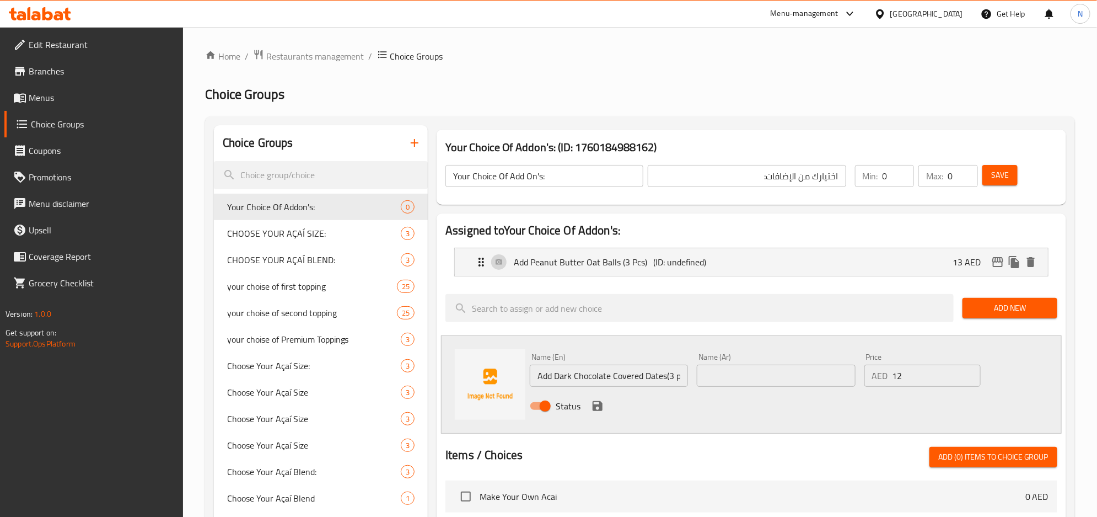
click at [671, 378] on input "Add Dark Chocolate Covered Dates(3 pcs)" at bounding box center [609, 375] width 158 height 22
click at [674, 374] on input "Add Dark Chocolate Covered Dates(3 pcs)" at bounding box center [609, 375] width 158 height 22
type input "Add Dark Chocolate Covered Dates(3 Pcs)"
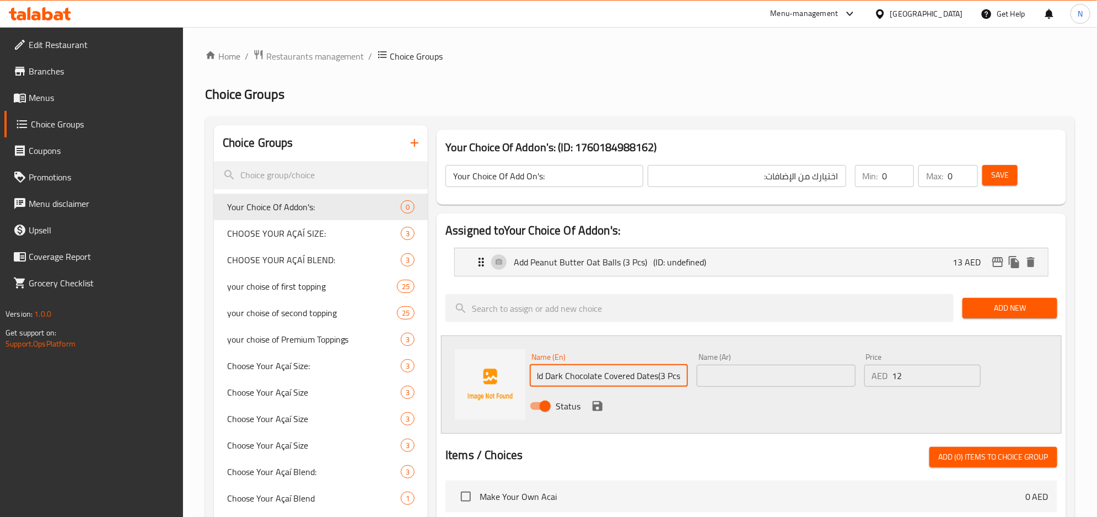
click at [639, 380] on input "Add Dark Chocolate Covered Dates(3 Pcs)" at bounding box center [609, 375] width 158 height 22
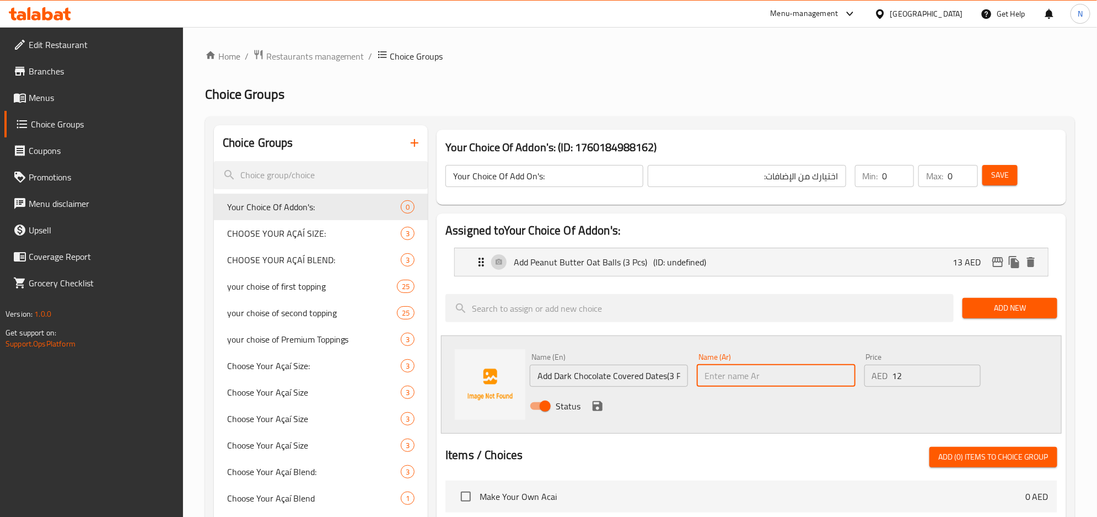
click at [807, 378] on input "text" at bounding box center [776, 375] width 158 height 22
paste input "أضف تمر مغطى بشوكولاتة داكنة 3 قطع"
type input "أضف تمر مغطى بشوكولاتة داكنة 3 قطع"
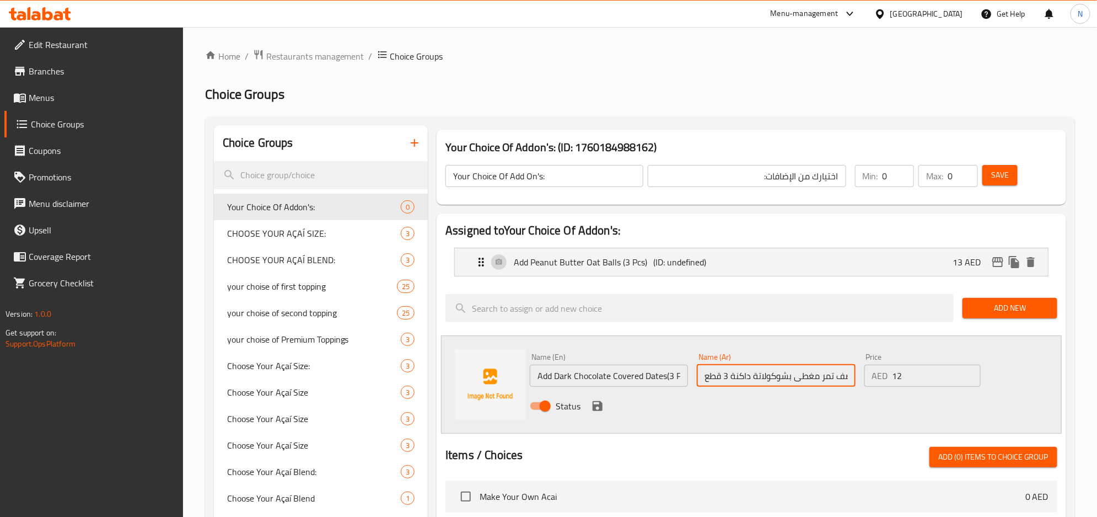
click at [566, 380] on input "Add Dark Chocolate Covered Dates(3 Pcs)" at bounding box center [609, 375] width 158 height 22
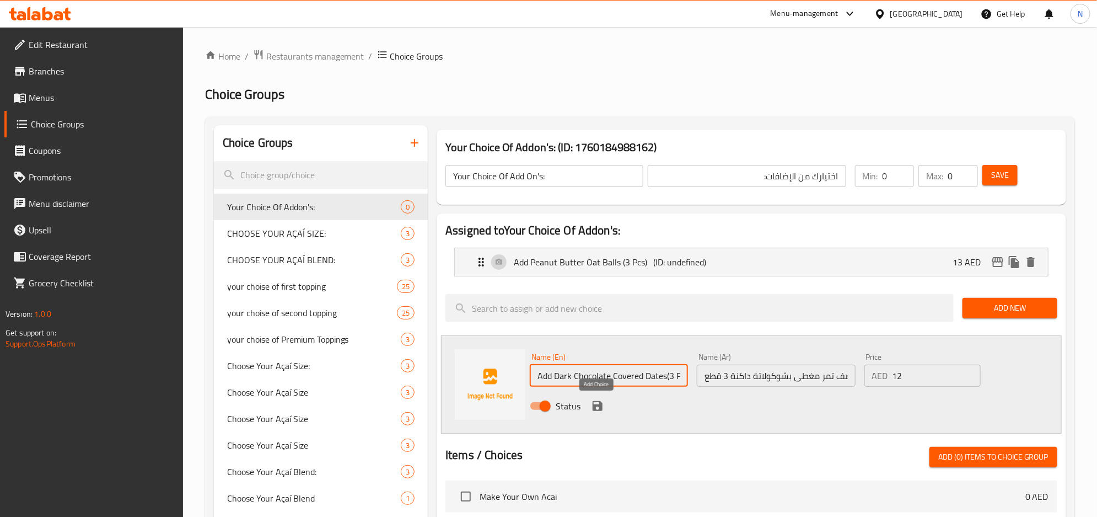
click at [599, 406] on icon "save" at bounding box center [598, 406] width 10 height 10
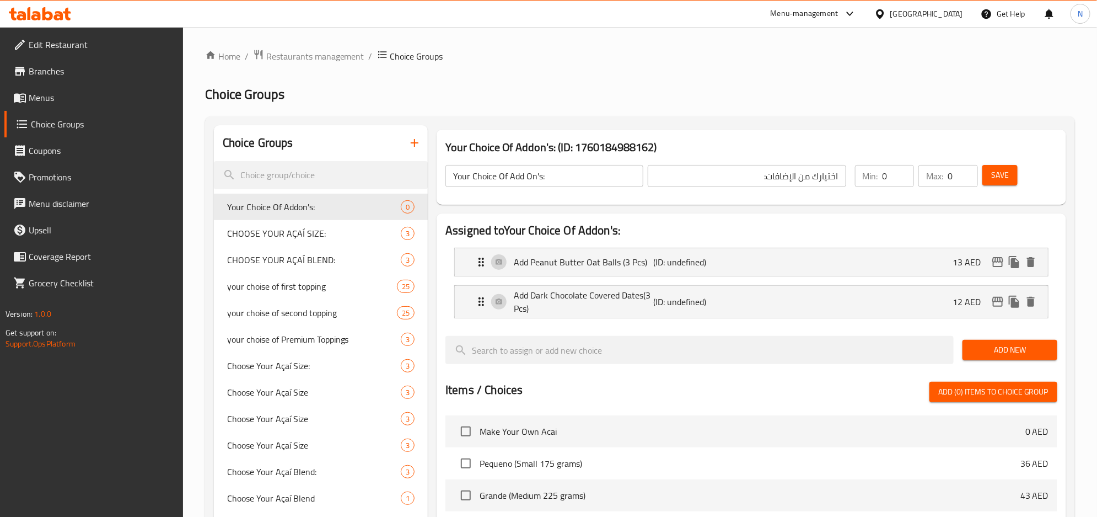
click at [996, 346] on span "Add New" at bounding box center [1010, 350] width 77 height 14
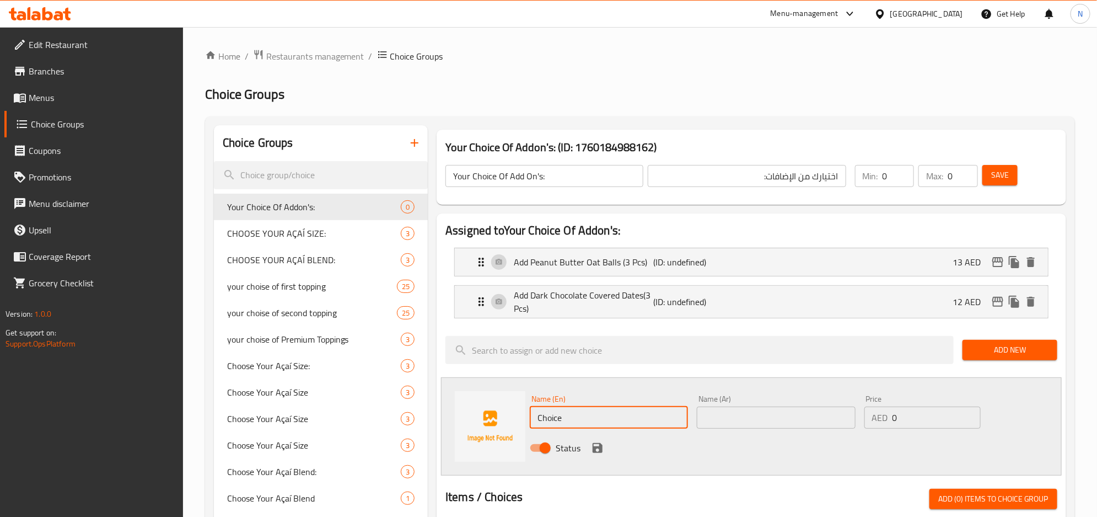
click at [577, 417] on input "Choice" at bounding box center [609, 417] width 158 height 22
paste input "Vegan sugar free chocolate browni"
click at [673, 425] on input "Vegan sugar free chocolate brownie" at bounding box center [609, 417] width 158 height 22
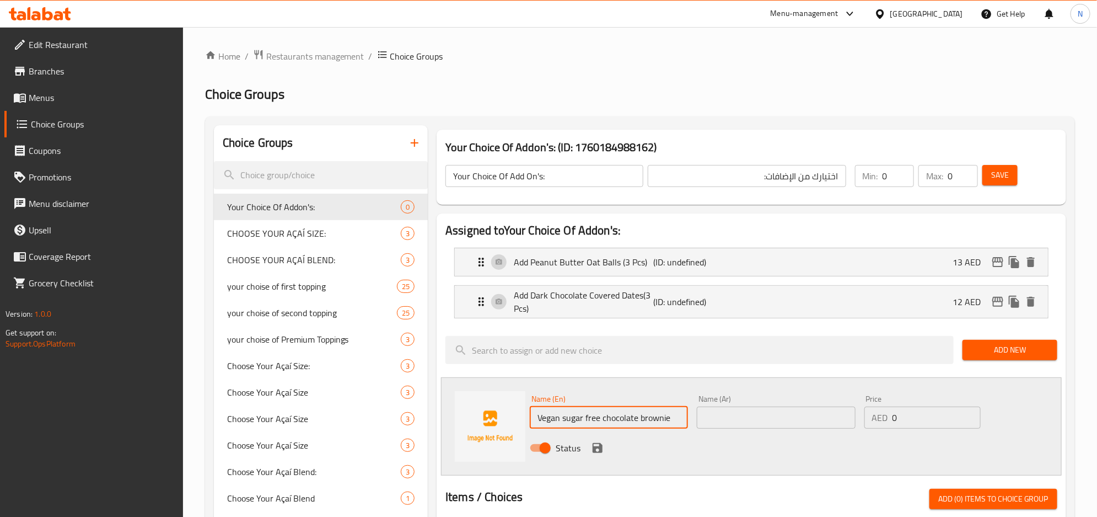
click at [673, 425] on input "Vegan sugar free chocolate brownie" at bounding box center [609, 417] width 158 height 22
click at [674, 425] on input "Vegan sugar free chocolate brownie" at bounding box center [609, 417] width 158 height 22
type input "Vegan Sugar Free Chocolate Brownie"
drag, startPoint x: 905, startPoint y: 420, endPoint x: 839, endPoint y: 437, distance: 68.3
click at [854, 428] on div "Name (En) Vegan Sugar Free Chocolate Brownie Name (En) Name (Ar) Name (Ar) Pric…" at bounding box center [776, 426] width 502 height 72
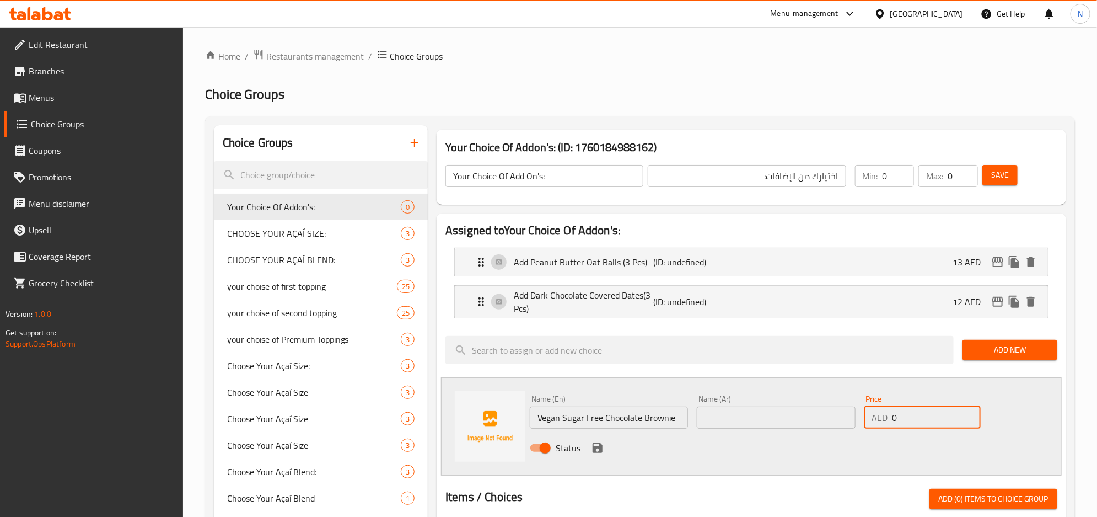
paste input "19"
type input "19"
click at [804, 417] on input "text" at bounding box center [776, 417] width 158 height 22
click at [624, 416] on input "Vegan Sugar Free Chocolate Brownie" at bounding box center [609, 417] width 158 height 22
click at [624, 415] on input "Vegan Sugar Free Chocolate Brownie" at bounding box center [609, 417] width 158 height 22
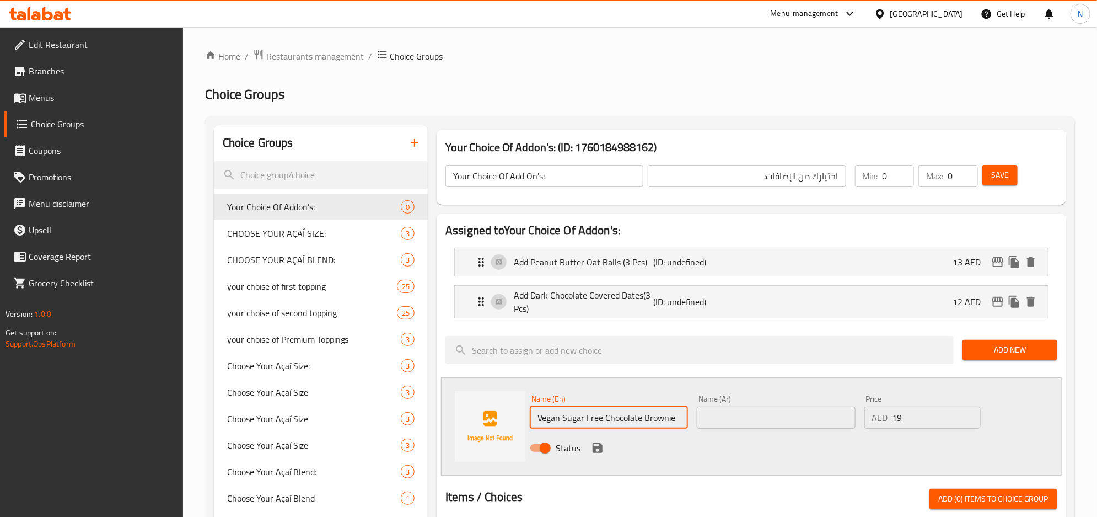
click at [624, 415] on input "Vegan Sugar Free Chocolate Brownie" at bounding box center [609, 417] width 158 height 22
click at [791, 410] on input "text" at bounding box center [776, 417] width 158 height 22
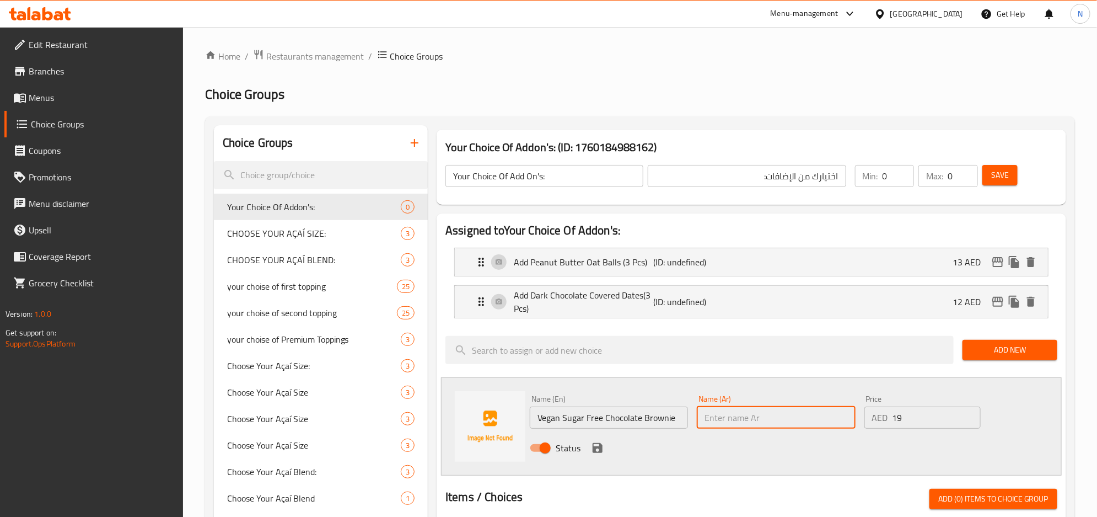
paste input "براوني شوكولاتة نباتي خالٍ من السكر"
click at [546, 420] on input "Vegan Sugar Free Chocolate Brownie" at bounding box center [609, 417] width 158 height 22
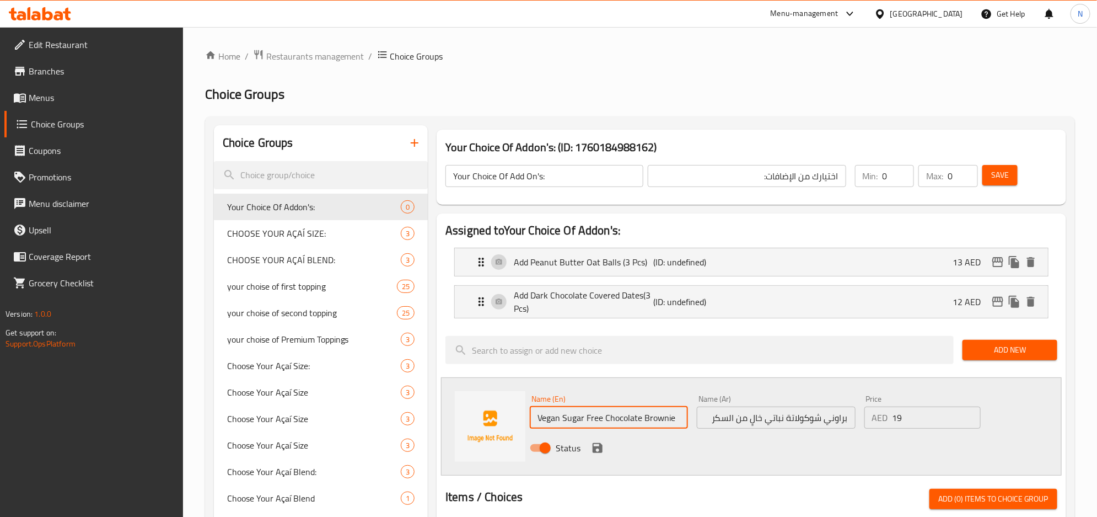
click at [546, 420] on input "Vegan Sugar Free Chocolate Brownie" at bounding box center [609, 417] width 158 height 22
click at [775, 419] on input "براوني شوكولاتة نباتي خالٍ من السكر" at bounding box center [776, 417] width 158 height 22
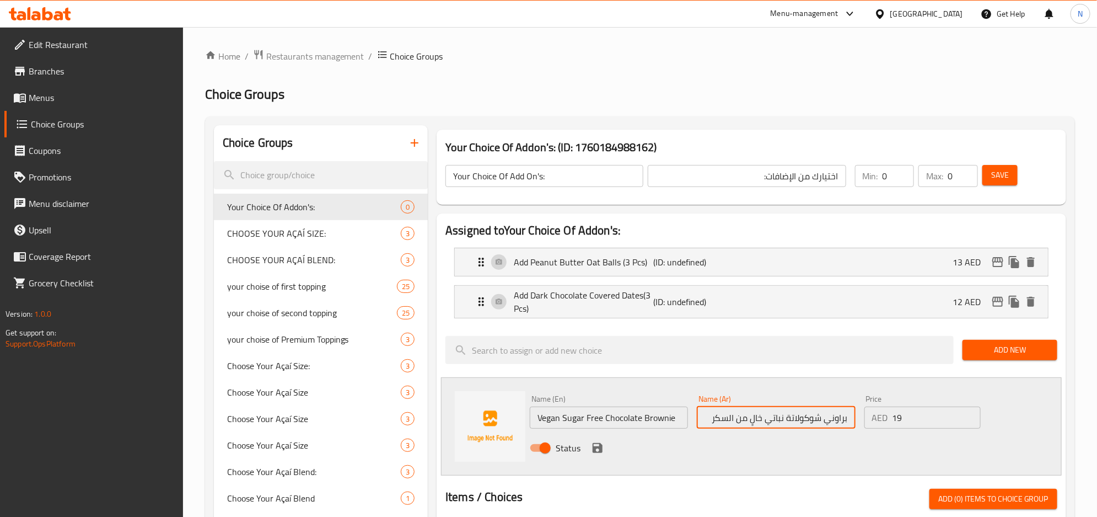
paste input "يجن"
type input "براوني شوكولاتة فيجن خالٍ من السكر"
click at [599, 446] on icon "save" at bounding box center [598, 448] width 10 height 10
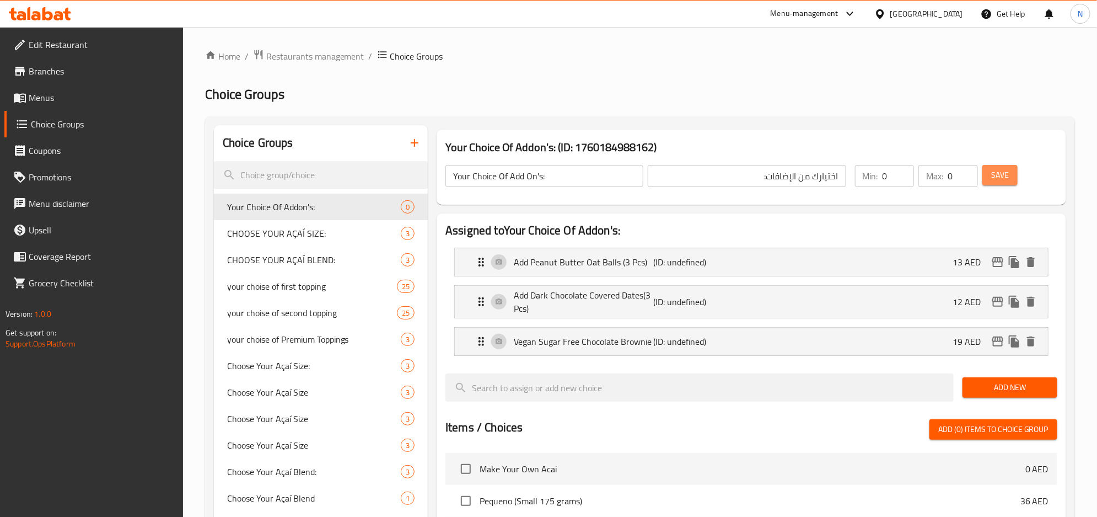
click at [1008, 168] on button "Save" at bounding box center [1000, 175] width 35 height 20
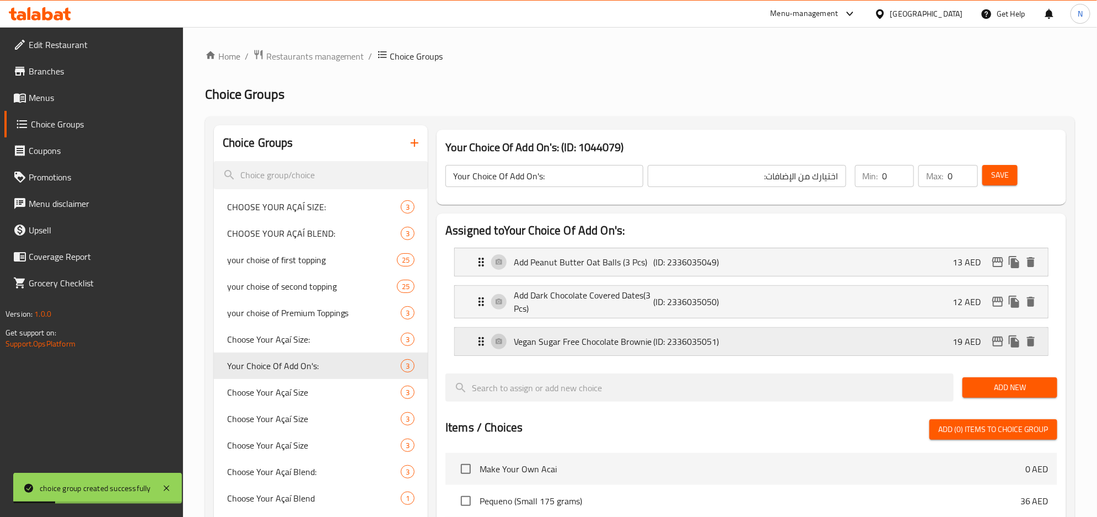
click at [806, 343] on div "Vegan Sugar Free Chocolate Brownie (ID: 2336035051) 19 AED" at bounding box center [755, 342] width 560 height 28
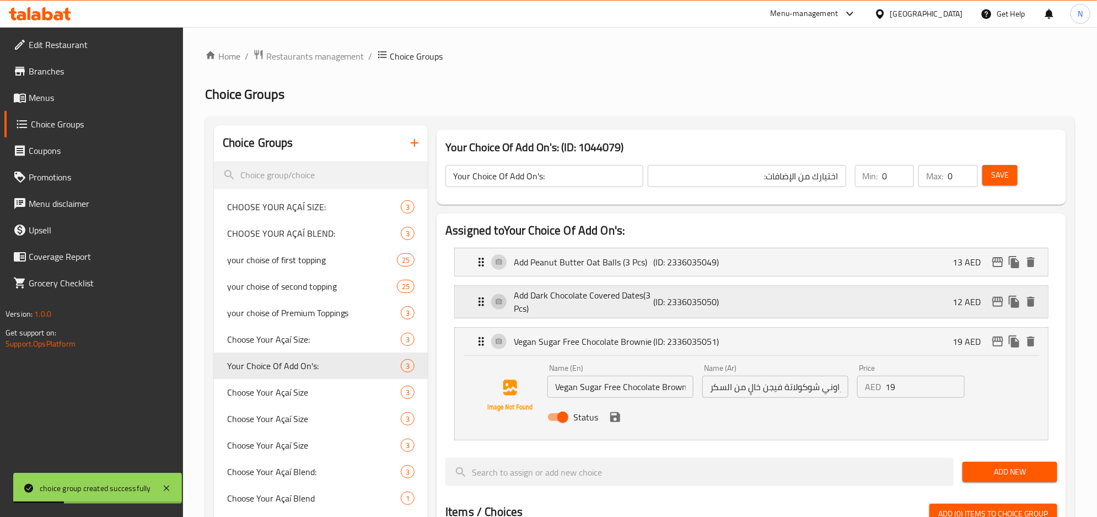
click at [812, 317] on div "Add Dark Chocolate Covered Dates(3 Pcs) (ID: 2336035050) 12 AED" at bounding box center [755, 302] width 560 height 32
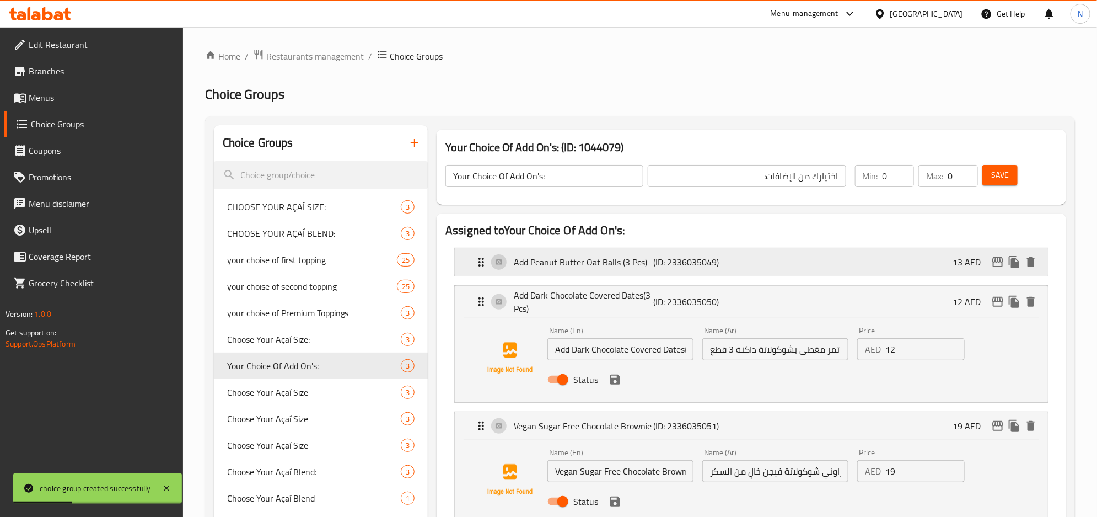
click at [823, 265] on div "Add Peanut Butter Oat Balls (3 Pcs) (ID: 2336035049) 13 AED" at bounding box center [755, 262] width 560 height 28
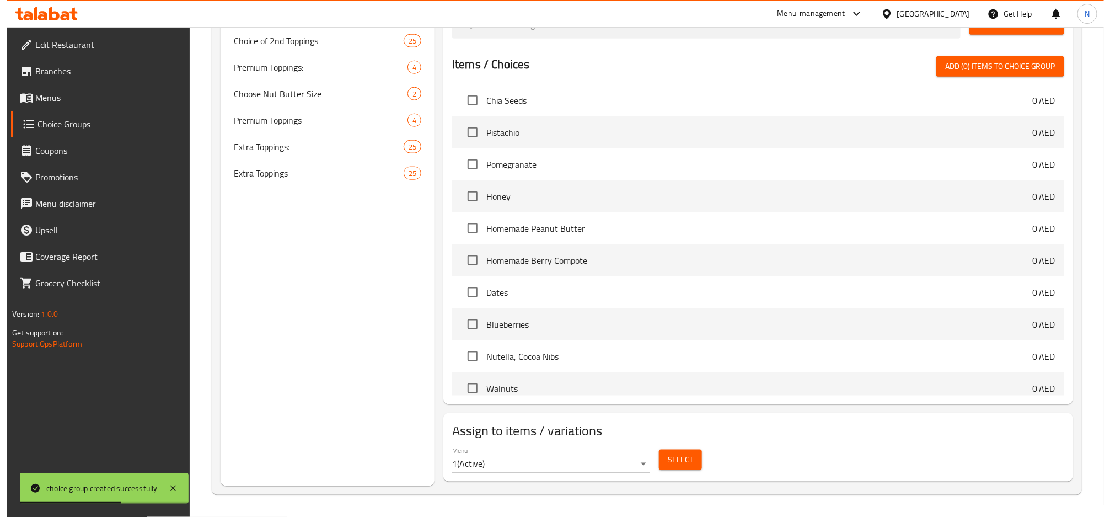
scroll to position [827, 0]
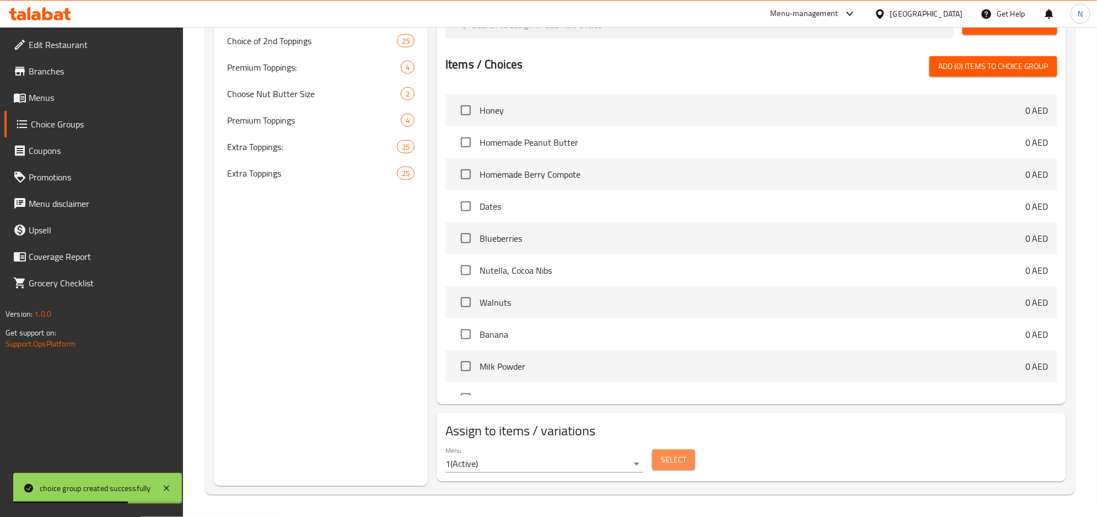
click at [682, 460] on span "Select" at bounding box center [673, 460] width 25 height 14
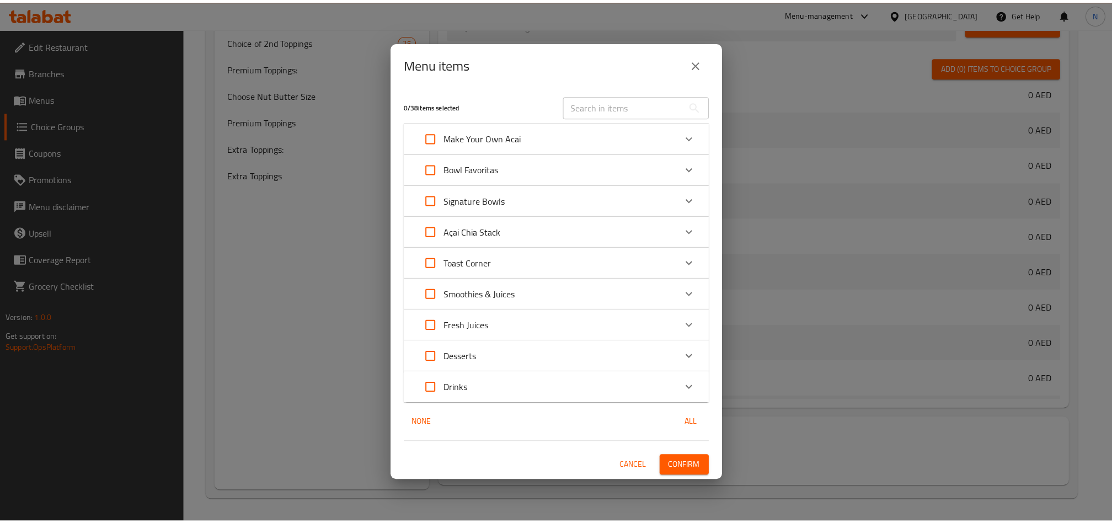
scroll to position [614, 0]
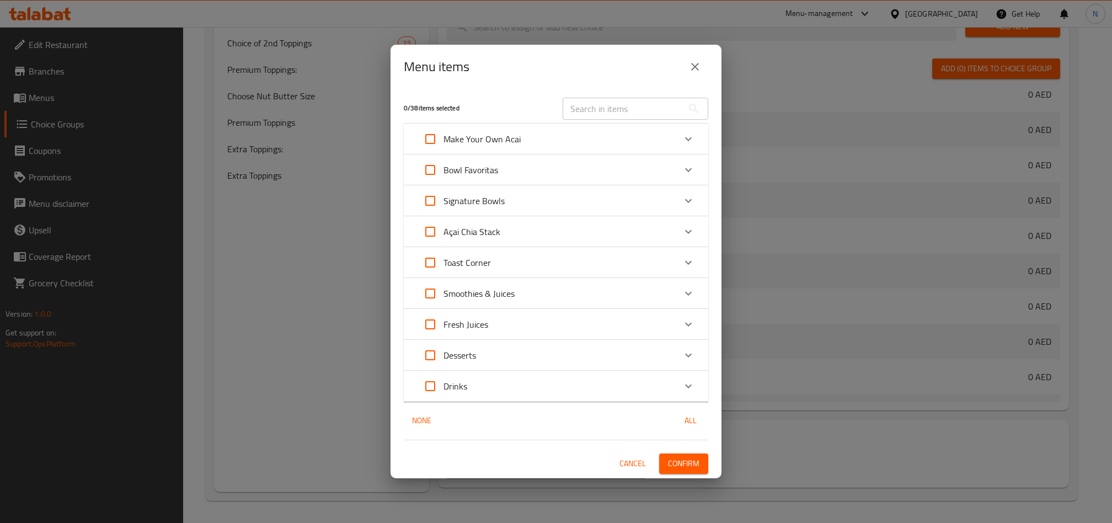
click at [523, 293] on div "Smoothies & Juices" at bounding box center [546, 293] width 258 height 26
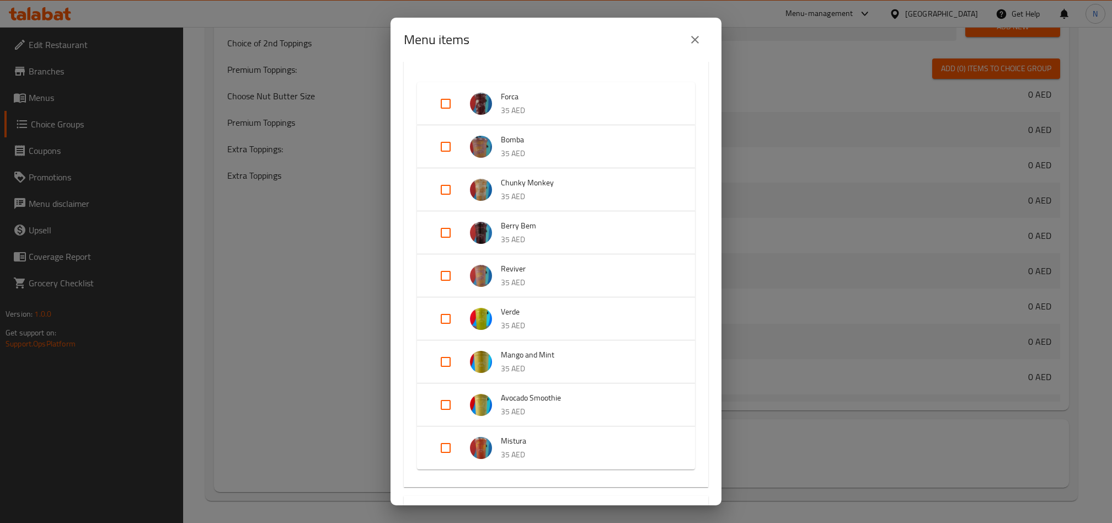
scroll to position [380, 0]
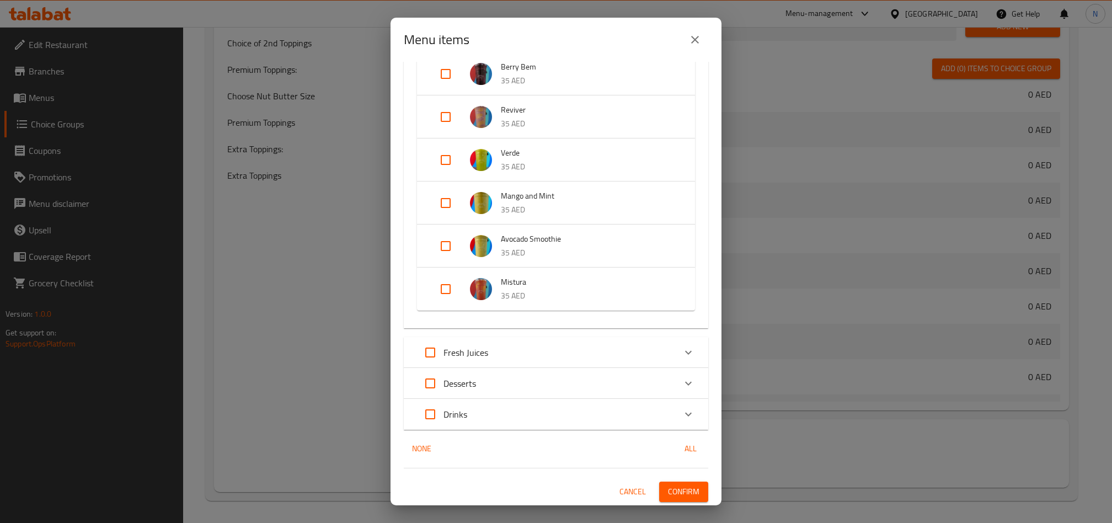
click at [432, 247] on input "Expand" at bounding box center [445, 246] width 26 height 26
checkbox input "true"
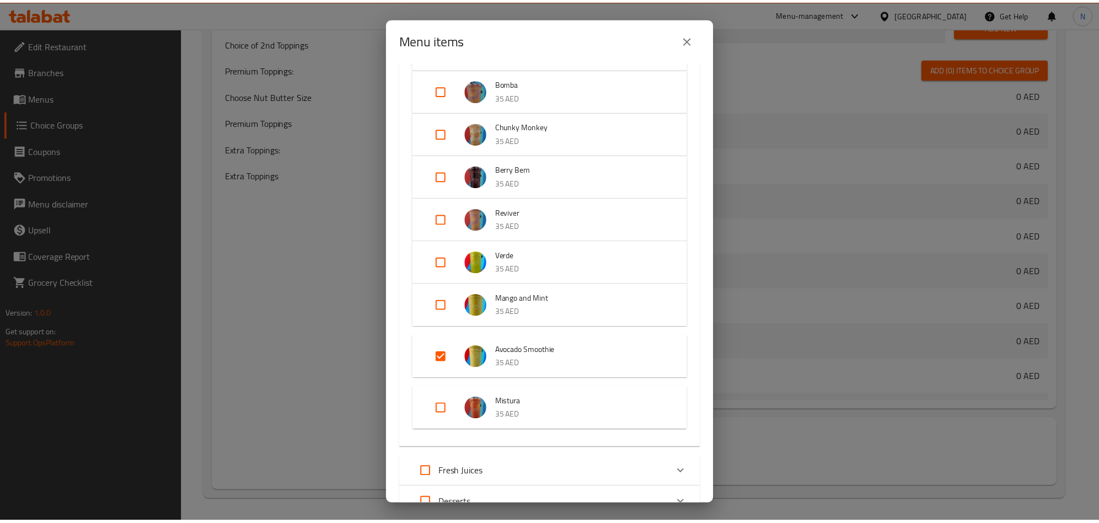
scroll to position [398, 0]
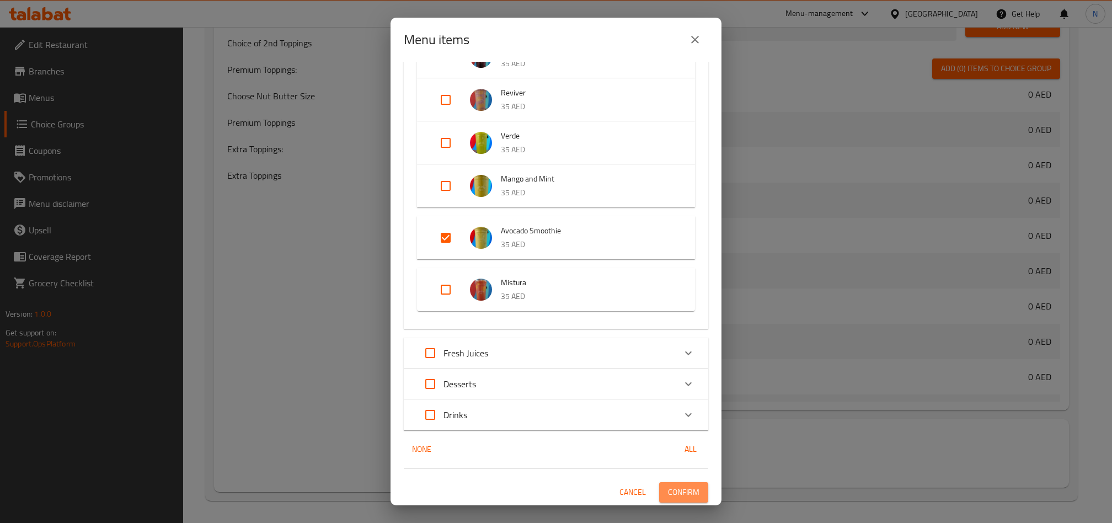
click at [668, 485] on span "Confirm" at bounding box center [683, 492] width 31 height 14
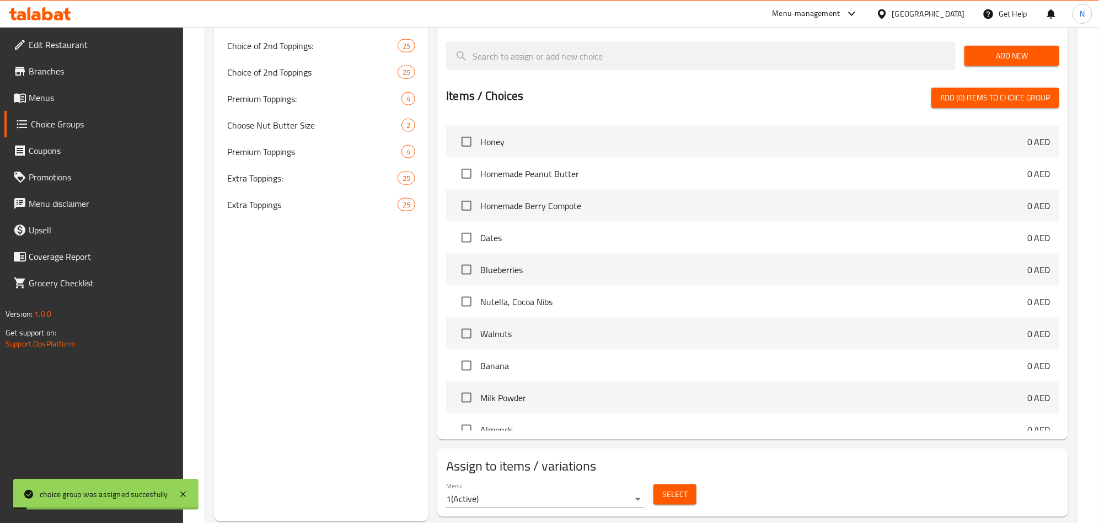
scroll to position [532, 0]
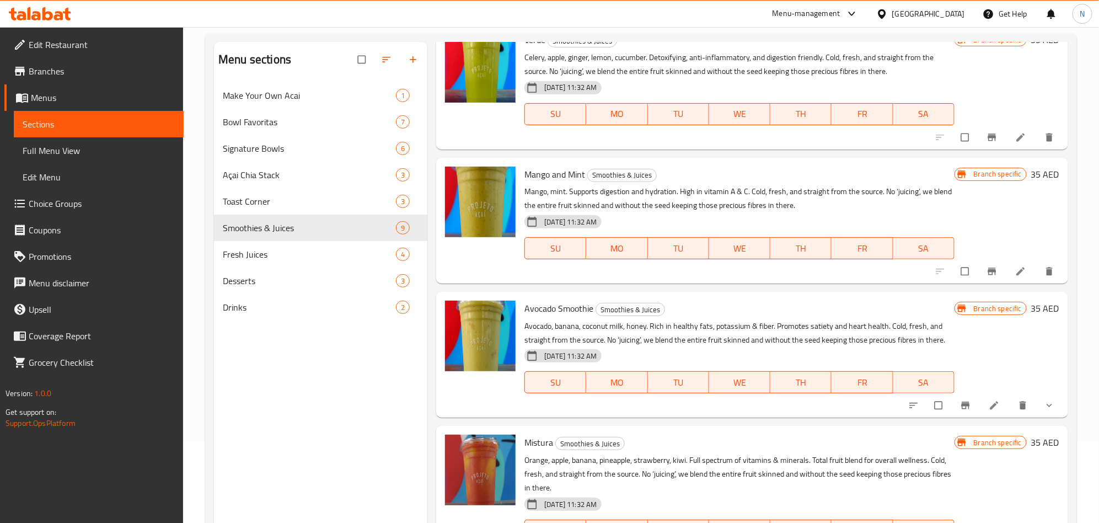
scroll to position [154, 0]
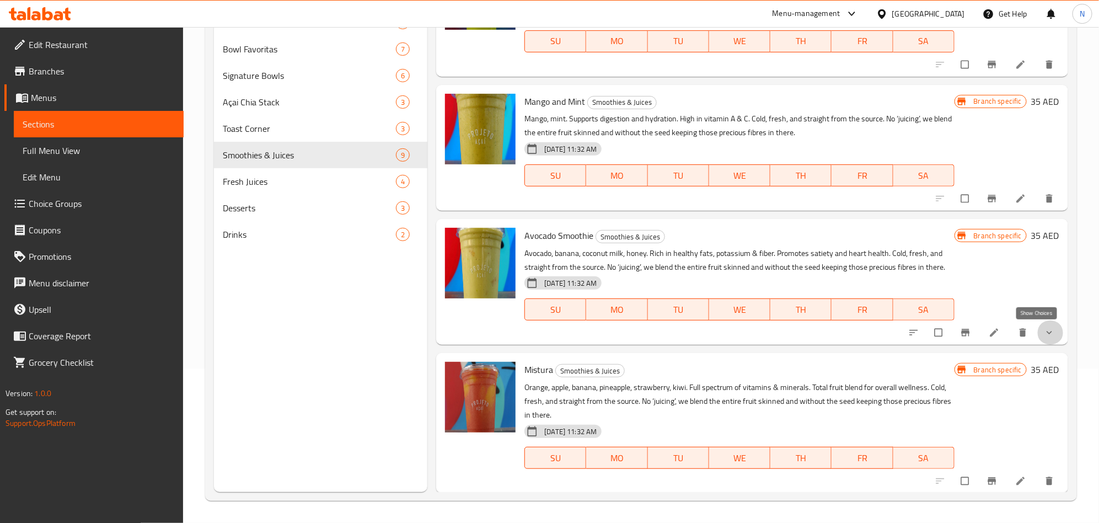
click at [1044, 331] on icon "show more" at bounding box center [1049, 332] width 11 height 11
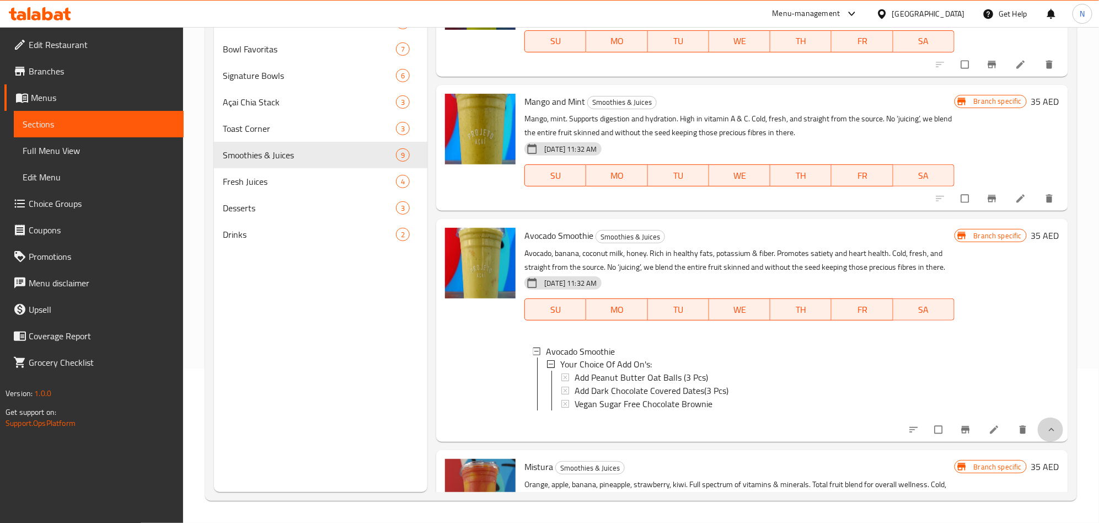
click at [1047, 442] on button "show more" at bounding box center [1050, 429] width 26 height 24
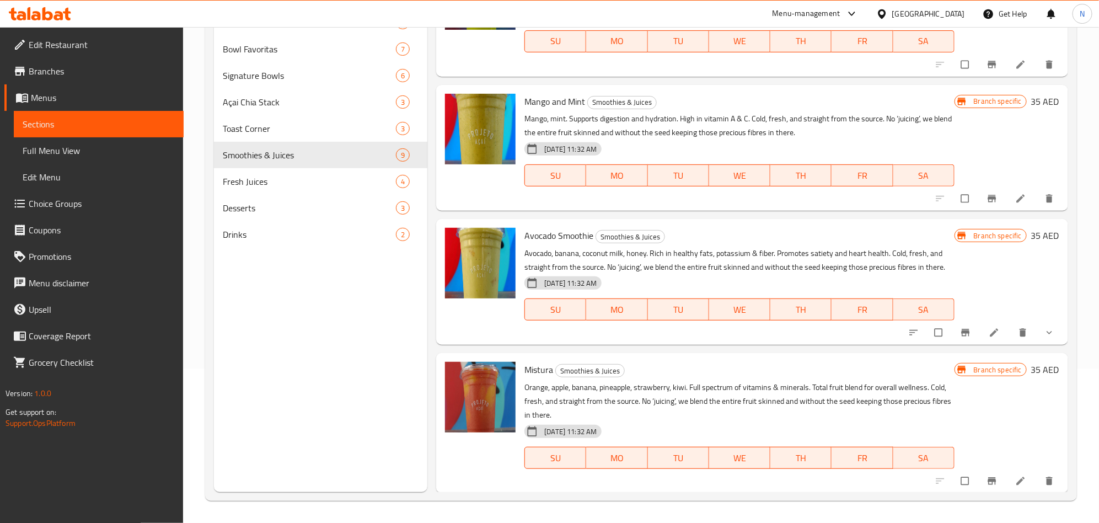
click at [791, 255] on p "Avocado, banana, coconut milk, honey. Rich in healthy fats, potassium & fiber. …" at bounding box center [739, 260] width 430 height 28
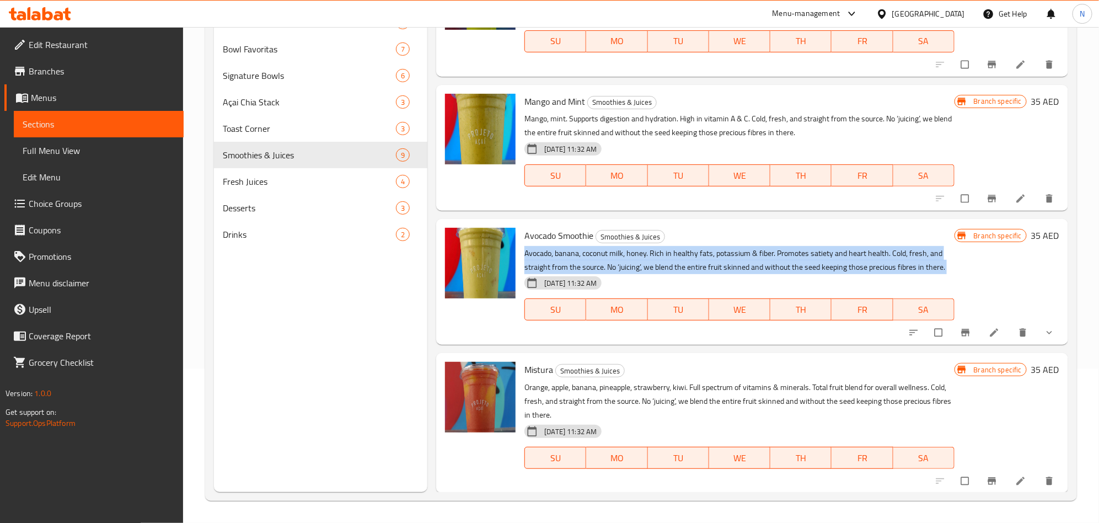
click at [791, 255] on p "Avocado, banana, coconut milk, honey. Rich in healthy fats, potassium & fiber. …" at bounding box center [739, 260] width 430 height 28
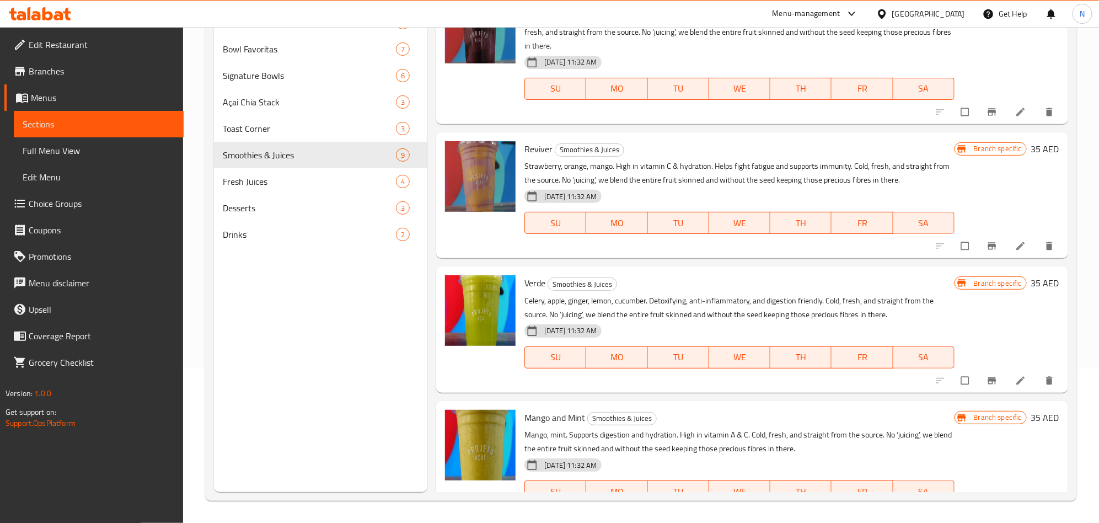
scroll to position [450, 0]
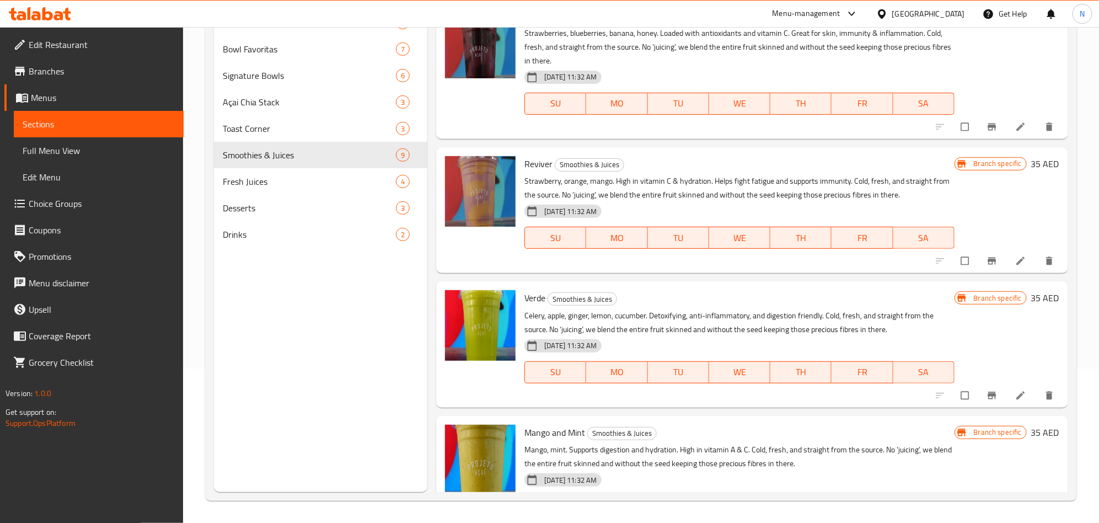
click at [644, 191] on p "Strawberry, orange, mango. High in vitamin C & hydration. Helps fight fatigue a…" at bounding box center [739, 188] width 430 height 28
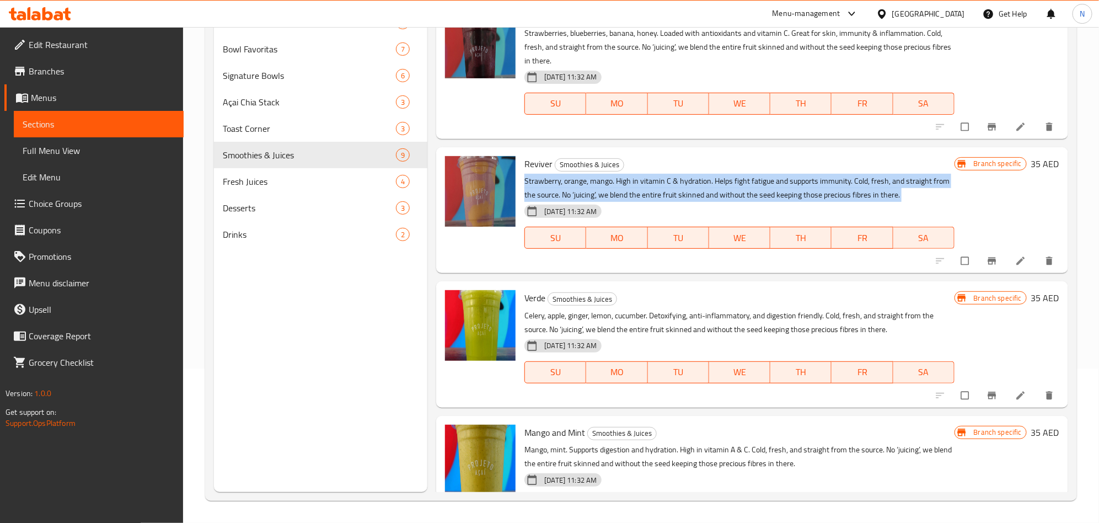
click at [644, 191] on p "Strawberry, orange, mango. High in vitamin C & hydration. Helps fight fatigue a…" at bounding box center [739, 188] width 430 height 28
copy div "Strawberry, orange, mango. High in vitamin C & hydration. Helps fight fatigue a…"
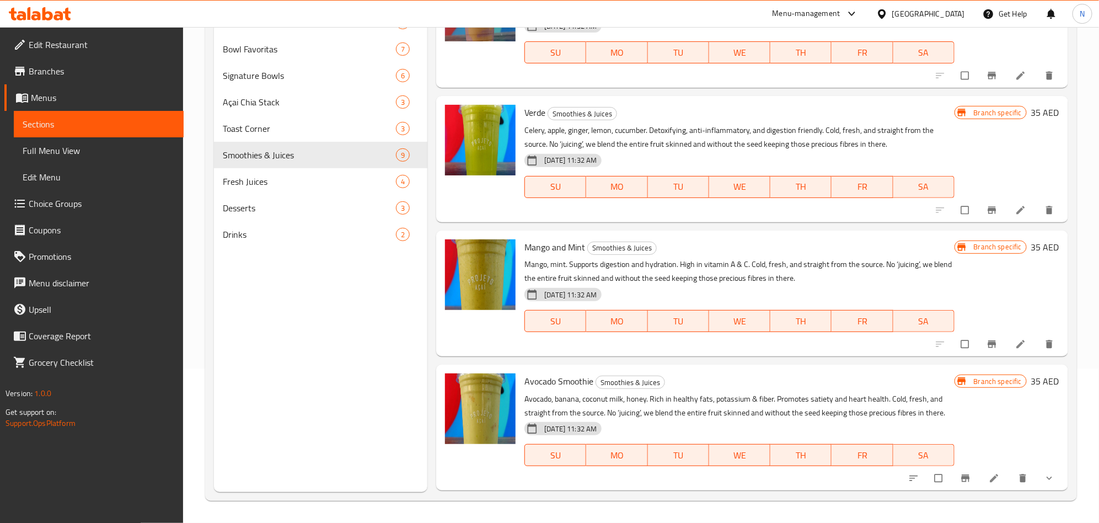
scroll to position [781, 0]
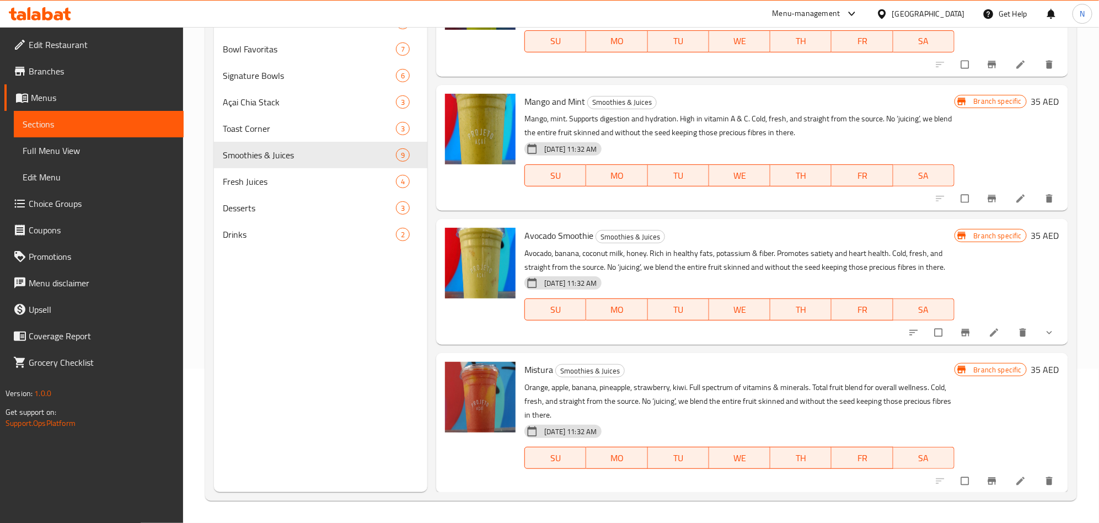
click at [574, 128] on p "Mango, mint. Supports digestion and hydration. High in vitamin A & C. Cold, fre…" at bounding box center [739, 126] width 430 height 28
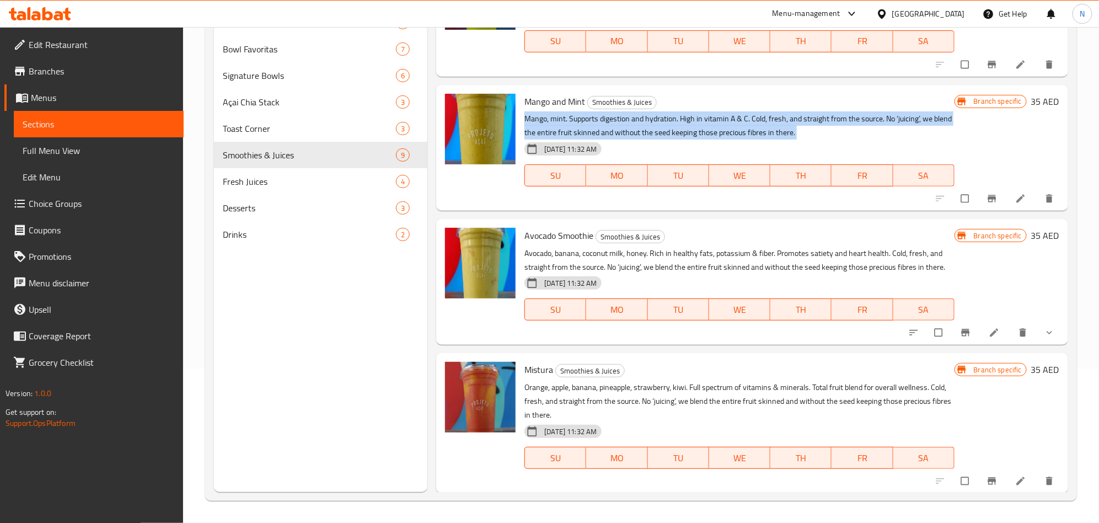
click at [574, 128] on p "Mango, mint. Supports digestion and hydration. High in vitamin A & C. Cold, fre…" at bounding box center [739, 126] width 430 height 28
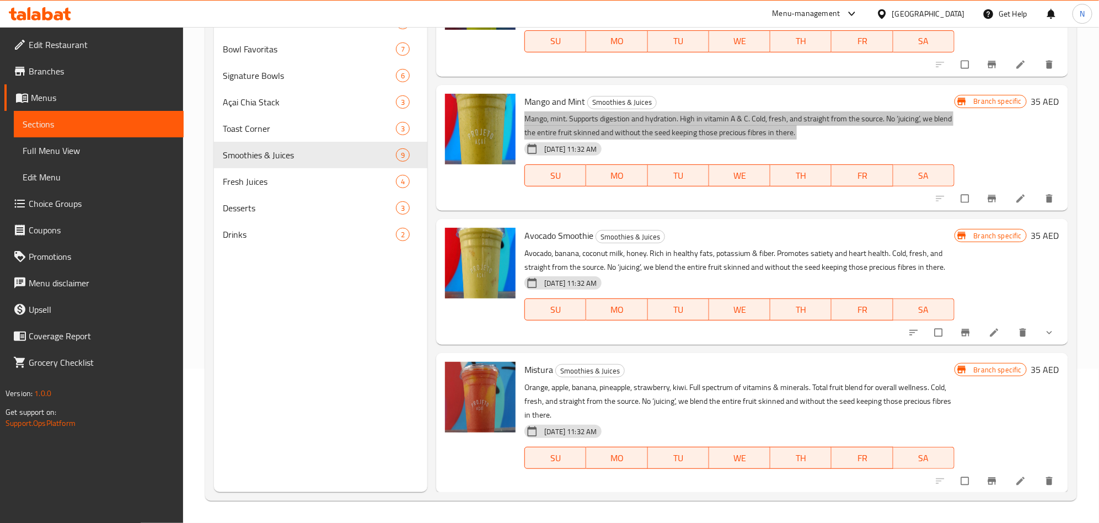
scroll to position [615, 0]
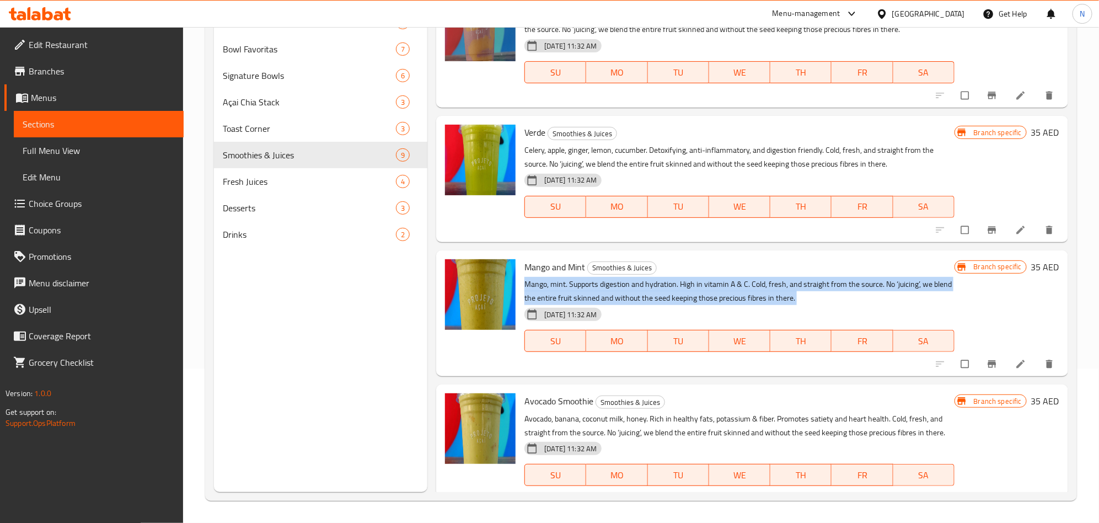
click at [600, 292] on p "Mango, mint. Supports digestion and hydration. High in vitamin A & C. Cold, fre…" at bounding box center [739, 291] width 430 height 28
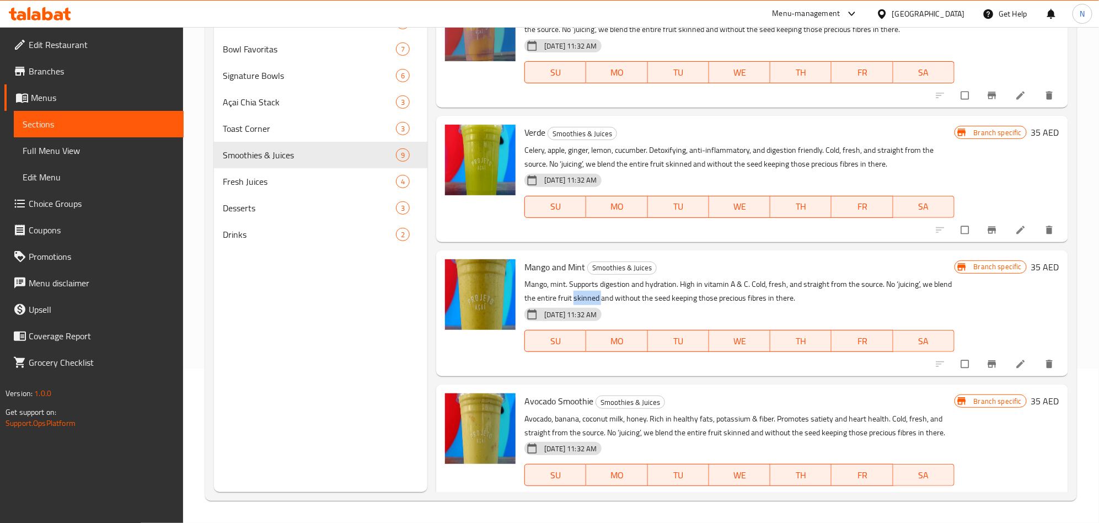
click at [600, 292] on p "Mango, mint. Supports digestion and hydration. High in vitamin A & C. Cold, fre…" at bounding box center [739, 291] width 430 height 28
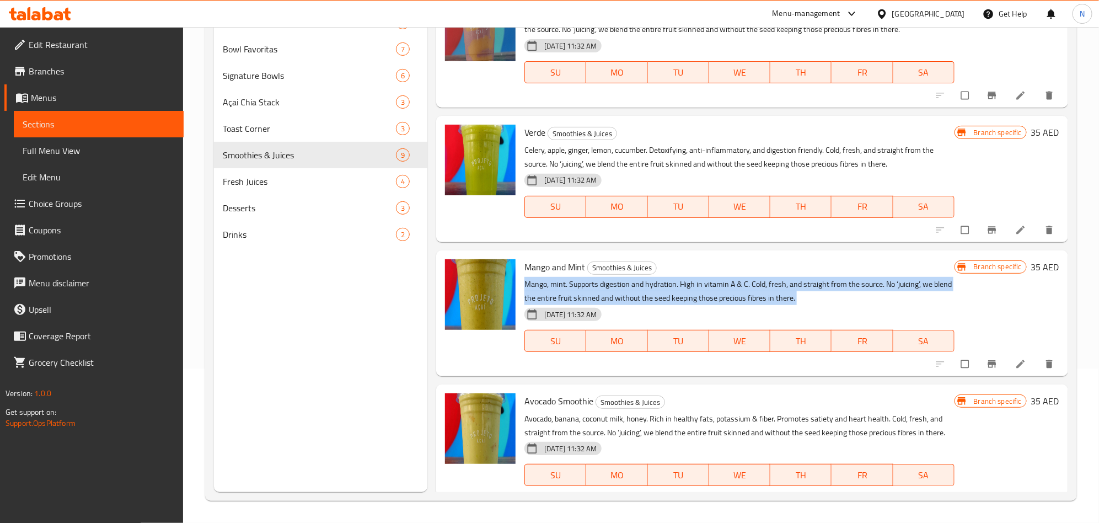
click at [600, 292] on p "Mango, mint. Supports digestion and hydration. High in vitamin A & C. Cold, fre…" at bounding box center [739, 291] width 430 height 28
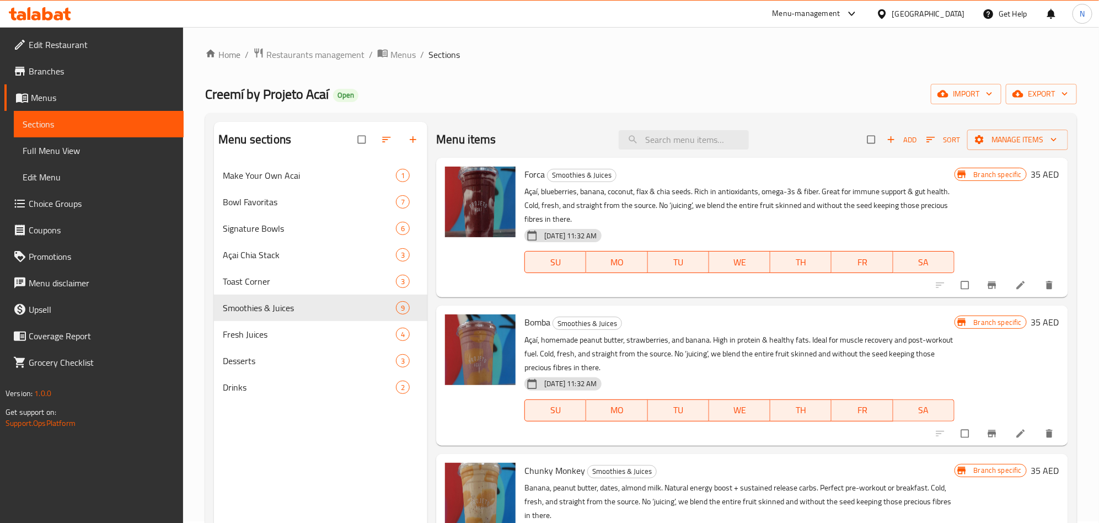
scroll to position [0, 0]
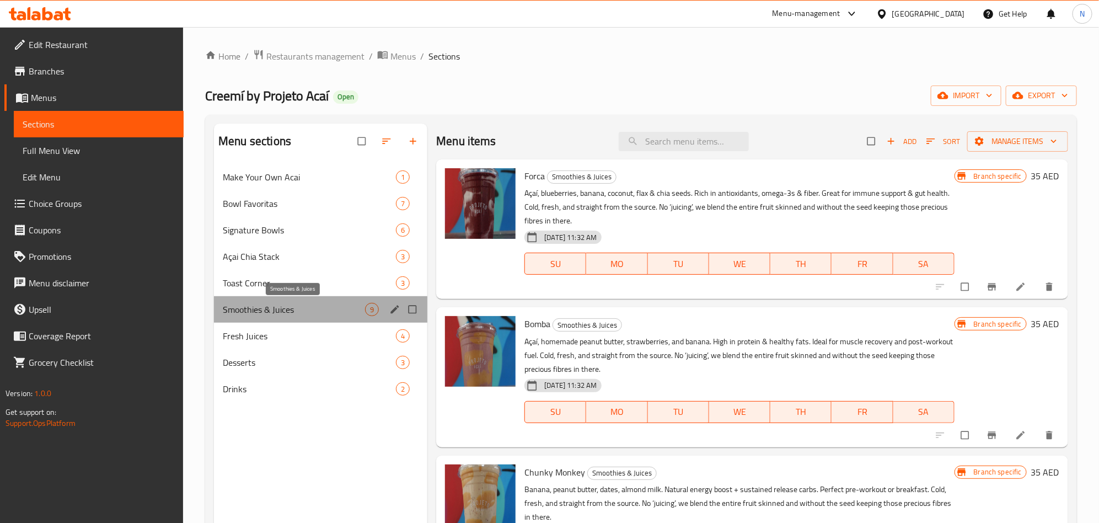
click at [347, 308] on span "Smoothies & Juices" at bounding box center [294, 309] width 142 height 13
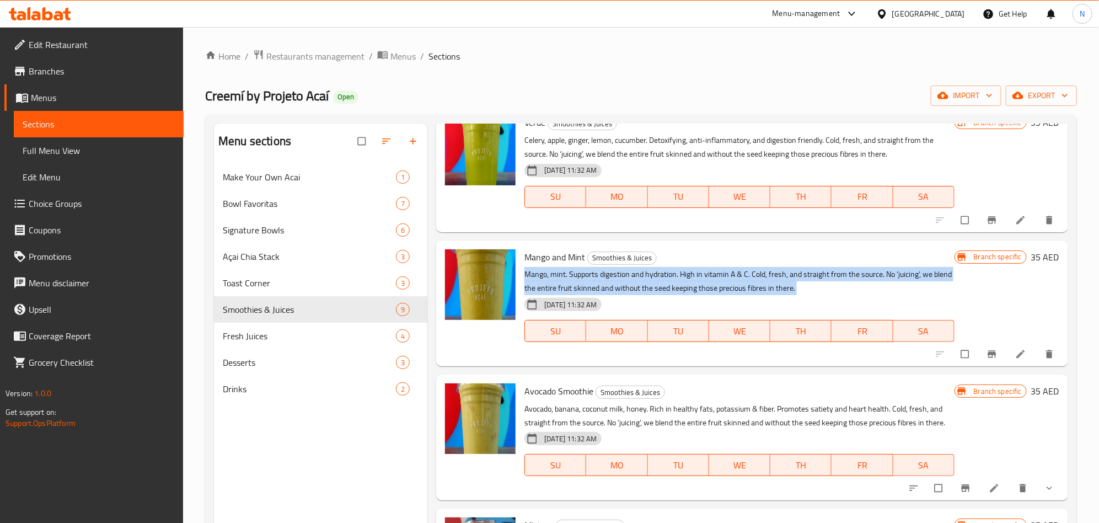
scroll to position [781, 0]
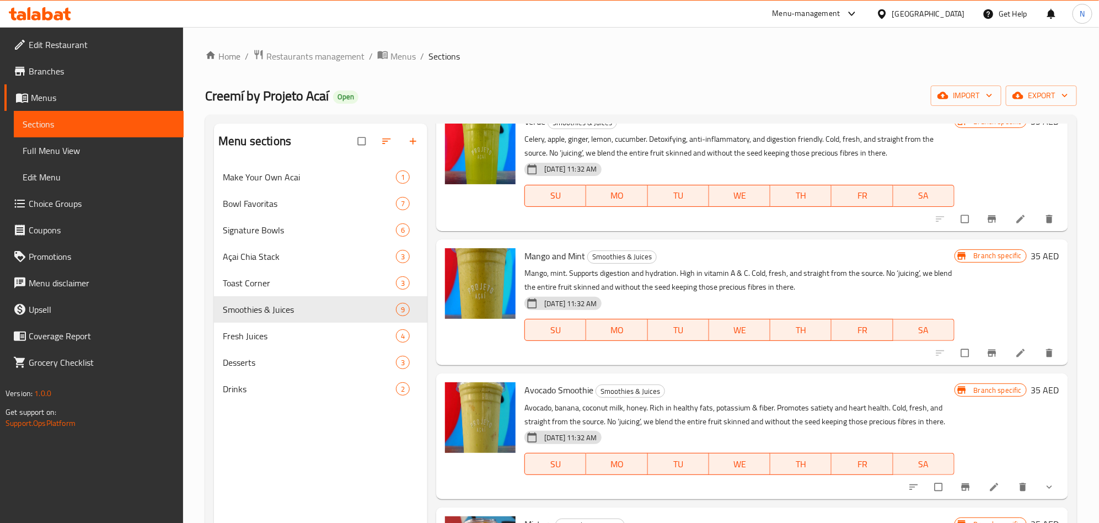
click at [561, 389] on span "Avocado Smoothie" at bounding box center [558, 390] width 69 height 17
click at [560, 389] on span "Avocado Smoothie" at bounding box center [558, 390] width 69 height 17
click at [559, 390] on span "Avocado Smoothie" at bounding box center [558, 390] width 69 height 17
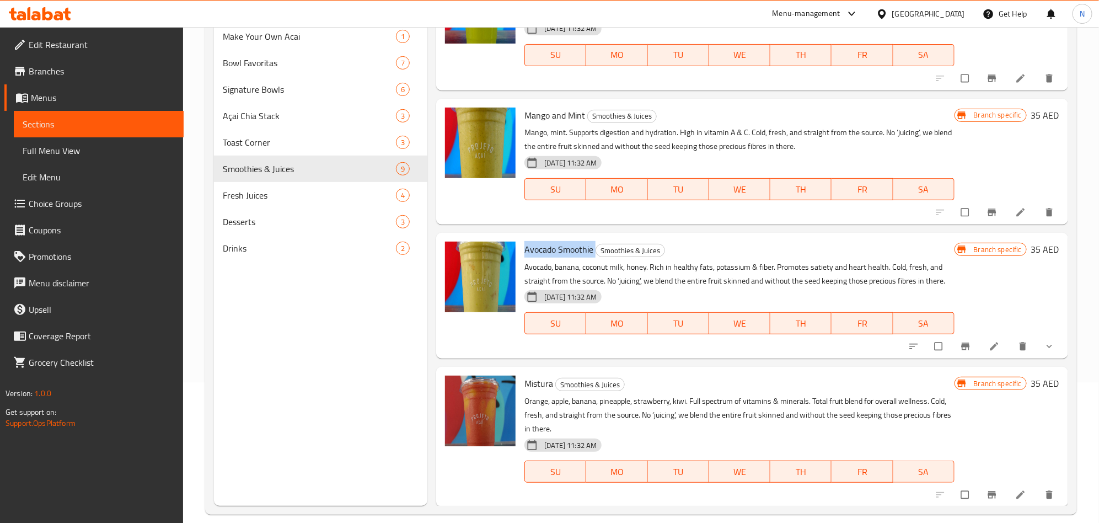
scroll to position [154, 0]
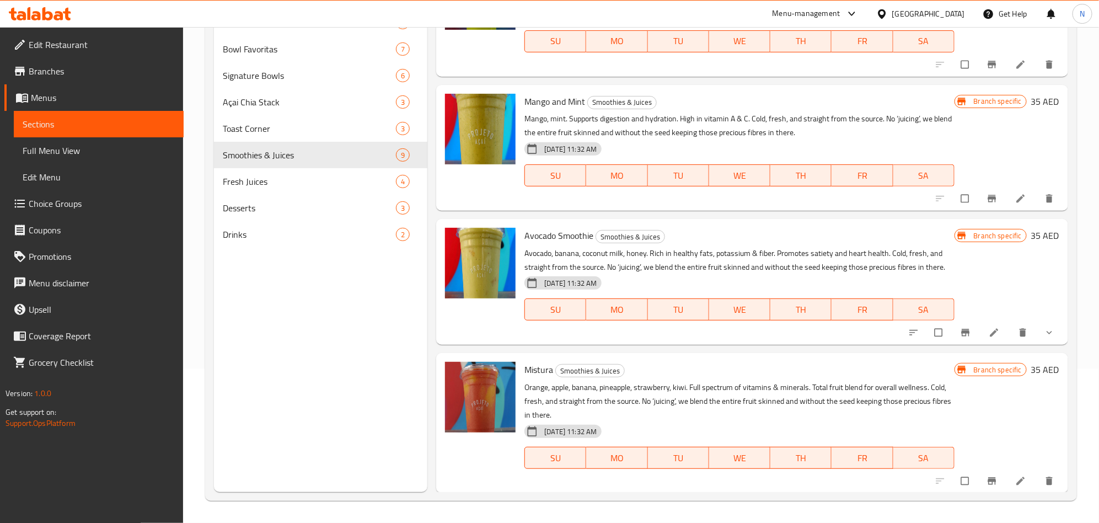
click at [574, 422] on div "[DATE] 11:32 AM" at bounding box center [575, 431] width 110 height 22
click at [574, 421] on div "[DATE] 11:32 AM" at bounding box center [575, 431] width 110 height 22
click at [584, 392] on p "Orange, apple, banana, pineapple, strawberry, kiwi. Full spectrum of vitamins &…" at bounding box center [739, 400] width 430 height 41
click at [584, 391] on p "Orange, apple, banana, pineapple, strawberry, kiwi. Full spectrum of vitamins &…" at bounding box center [739, 400] width 430 height 41
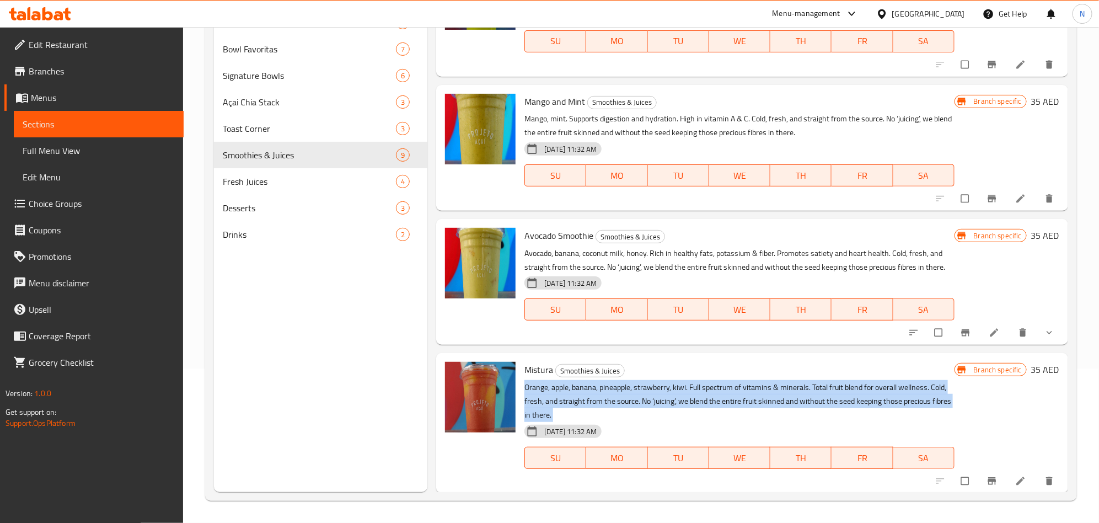
click at [584, 391] on p "Orange, apple, banana, pineapple, strawberry, kiwi. Full spectrum of vitamins &…" at bounding box center [739, 400] width 430 height 41
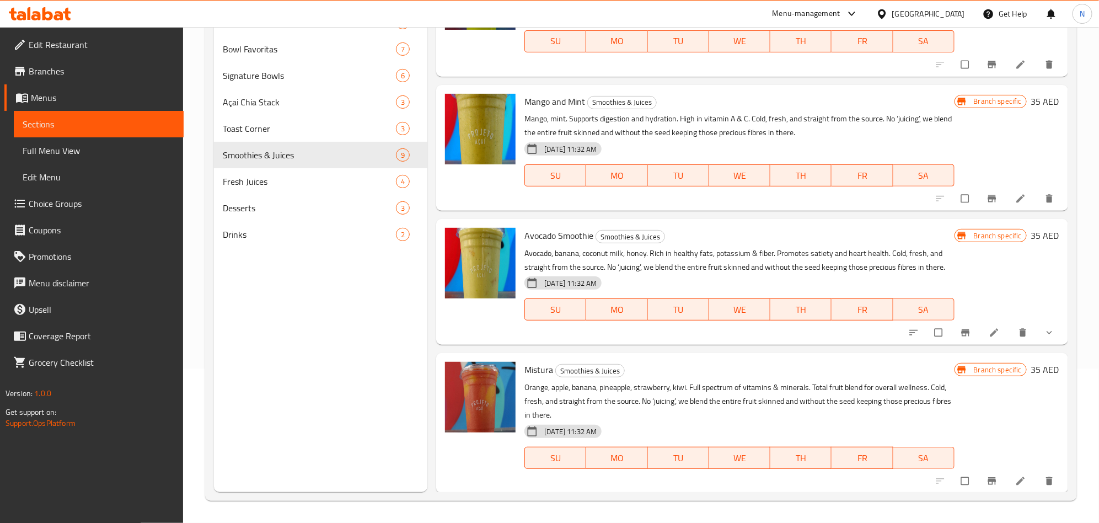
click at [553, 242] on span "Avocado Smoothie" at bounding box center [558, 235] width 69 height 17
copy h6 "Avocado Smoothie"
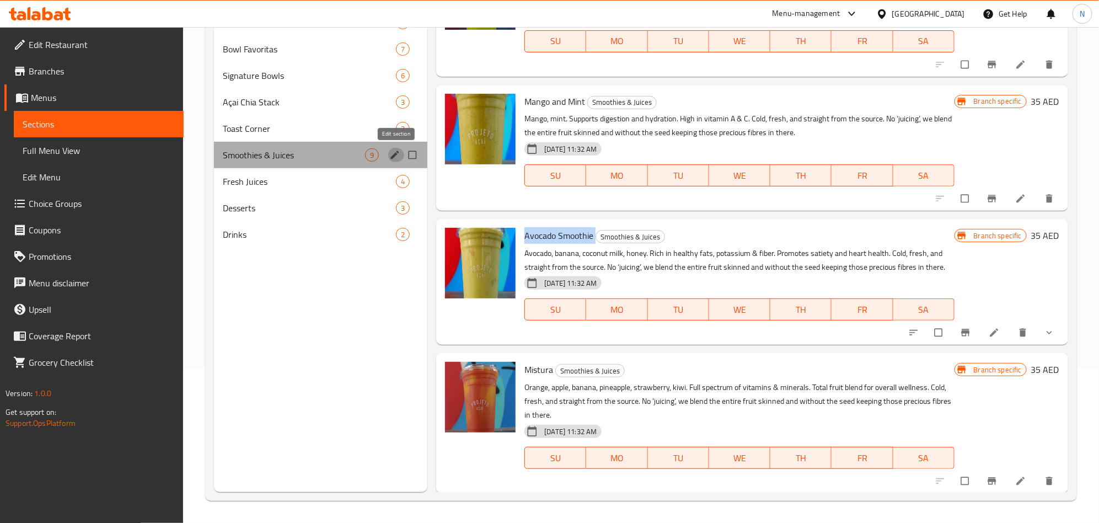
click at [399, 154] on icon "edit" at bounding box center [394, 154] width 11 height 11
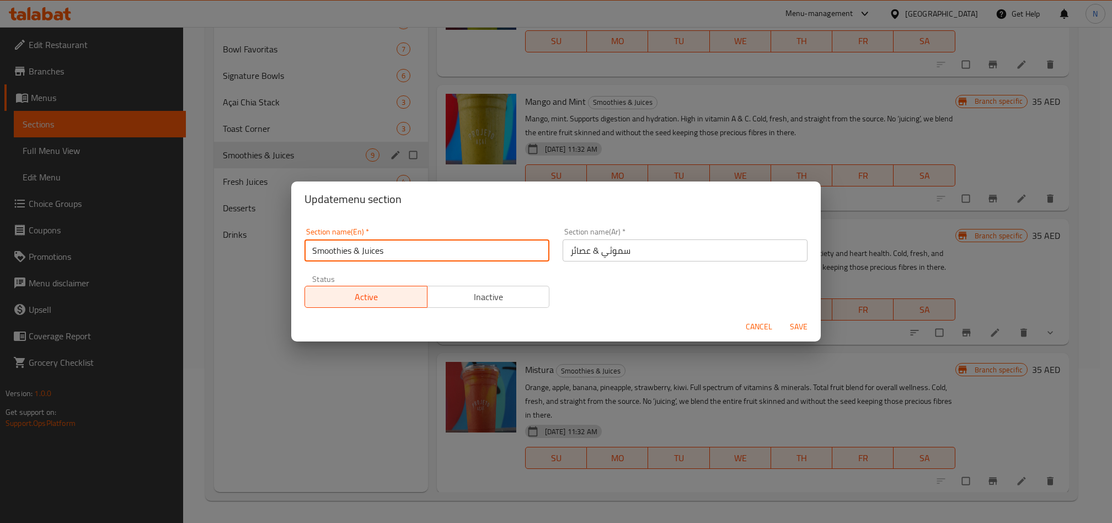
drag, startPoint x: 391, startPoint y: 247, endPoint x: 49, endPoint y: 296, distance: 345.9
click at [275, 252] on div "Update menu section Section name(En)   * Smoothies & Juices Section name(En) * …" at bounding box center [556, 261] width 1112 height 523
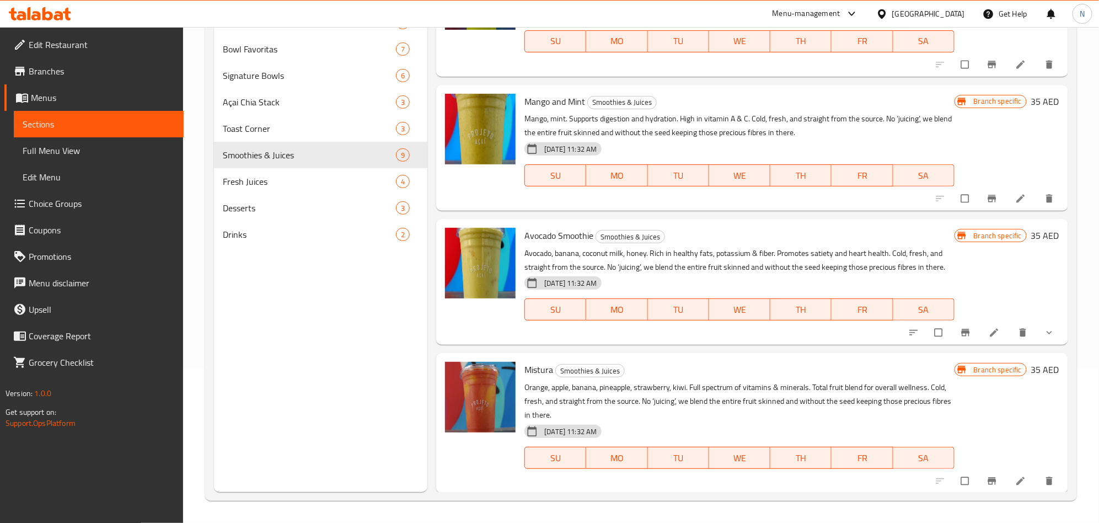
click at [634, 273] on div "23-09-2025 11:32 AM SU MO TU WE TH FR SA" at bounding box center [739, 302] width 438 height 60
click at [635, 272] on p "Avocado, banana, coconut milk, honey. Rich in healthy fats, potassium & fiber. …" at bounding box center [739, 260] width 430 height 28
click at [641, 267] on p "Avocado, banana, coconut milk, honey. Rich in healthy fats, potassium & fiber. …" at bounding box center [739, 260] width 430 height 28
click at [641, 266] on p "Avocado, banana, coconut milk, honey. Rich in healthy fats, potassium & fiber. …" at bounding box center [739, 260] width 430 height 28
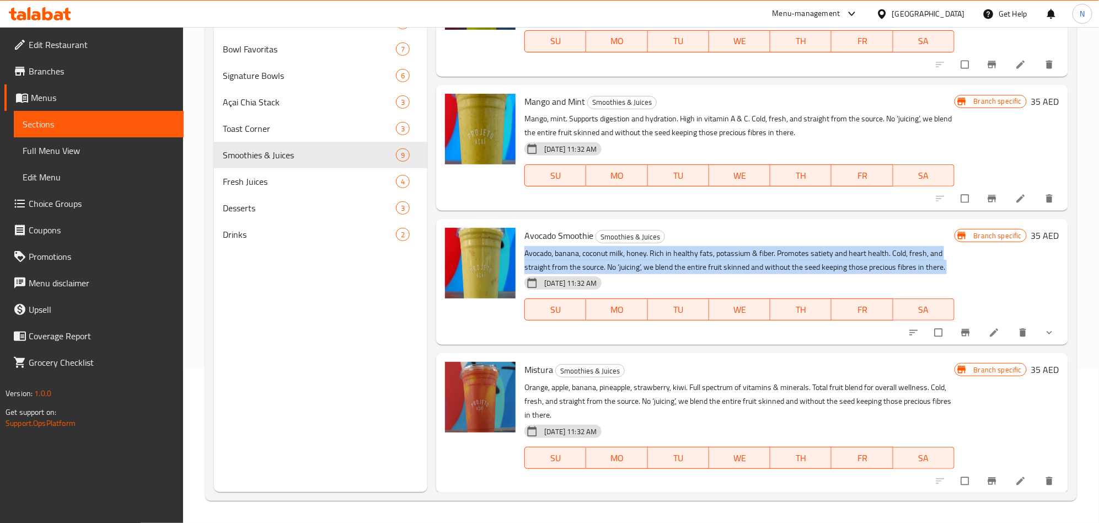
click at [641, 265] on p "Avocado, banana, coconut milk, honey. Rich in healthy fats, potassium & fiber. …" at bounding box center [739, 260] width 430 height 28
copy div "Avocado, banana, coconut milk, honey. Rich in healthy fats, potassium & fiber. …"
click at [985, 326] on li at bounding box center [995, 333] width 31 height 18
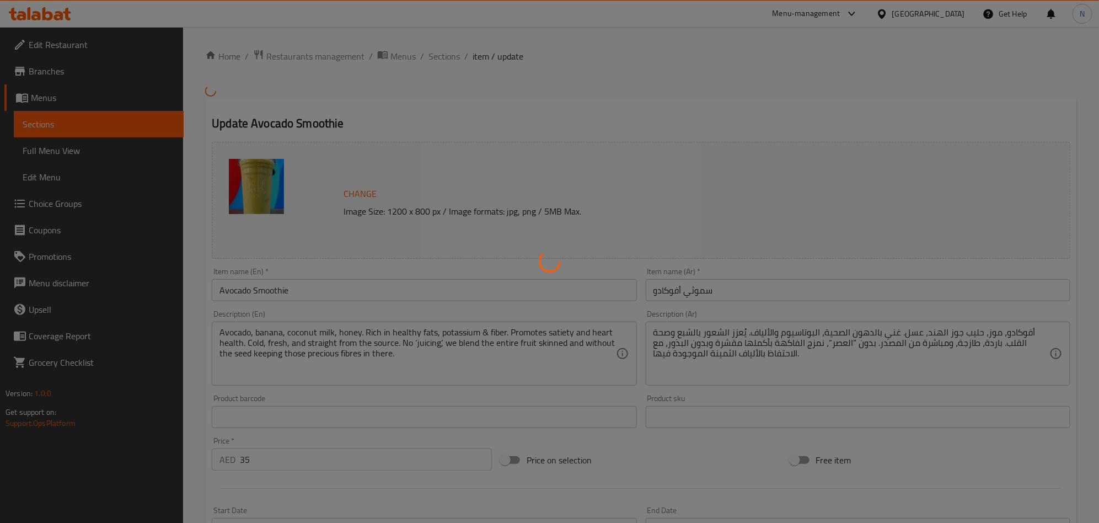
type input "اختيارك من الإضافات:"
type input "0"
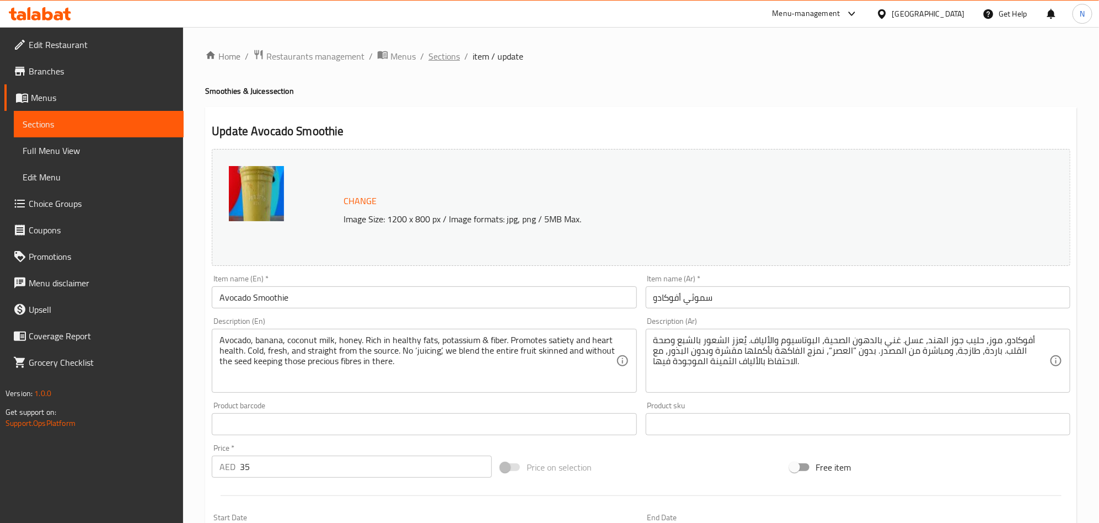
click at [435, 51] on span "Sections" at bounding box center [443, 56] width 31 height 13
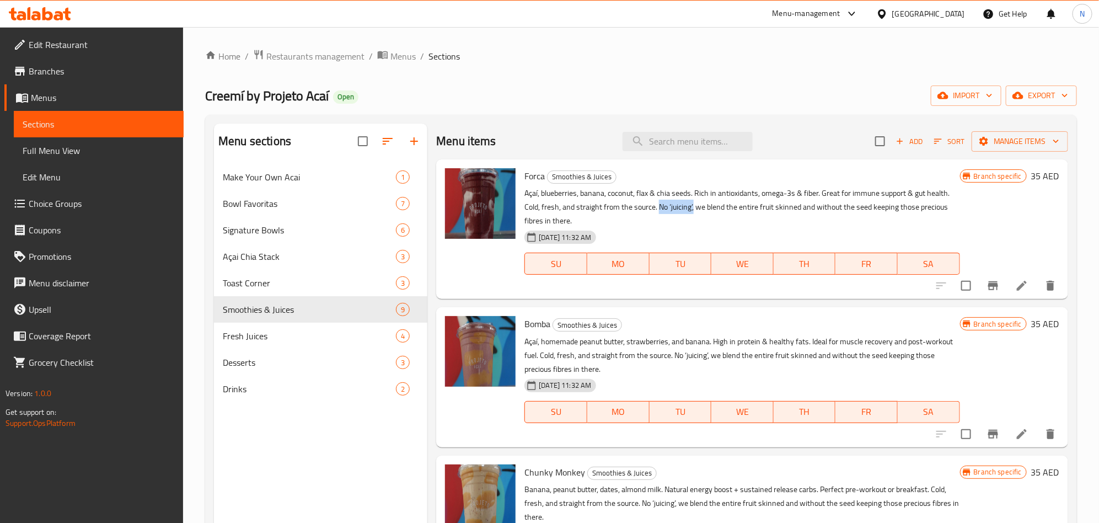
drag, startPoint x: 661, startPoint y: 207, endPoint x: 694, endPoint y: 210, distance: 33.2
click at [694, 210] on p "Açaí, blueberries, banana, coconut, flax & chia seeds. Rich in antioxidants, om…" at bounding box center [741, 206] width 435 height 41
copy p "No ‘juicing’,"
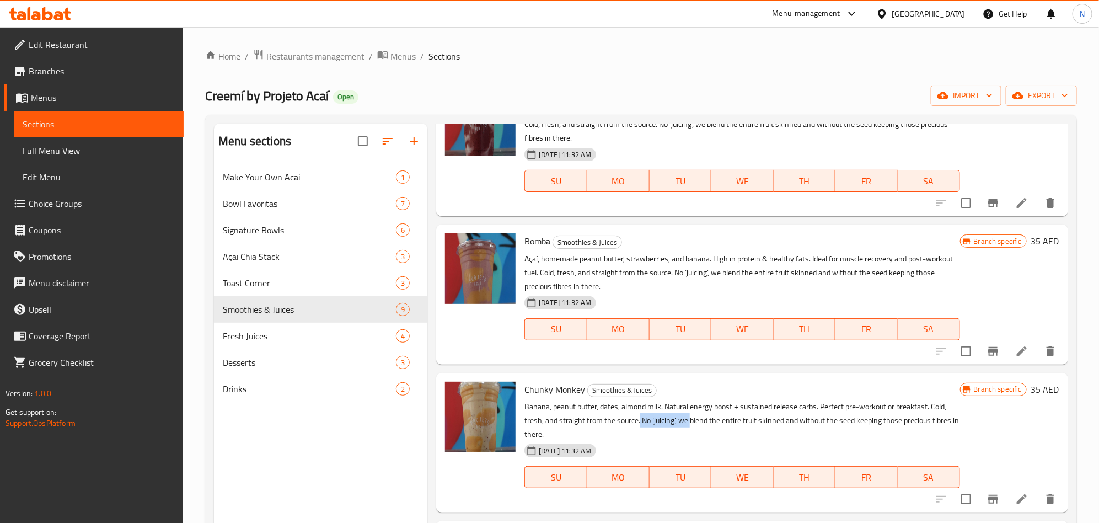
drag, startPoint x: 640, startPoint y: 423, endPoint x: 690, endPoint y: 427, distance: 50.3
click at [690, 427] on p "Banana, peanut butter, dates, almond milk. Natural energy boost + sustained rel…" at bounding box center [741, 420] width 435 height 41
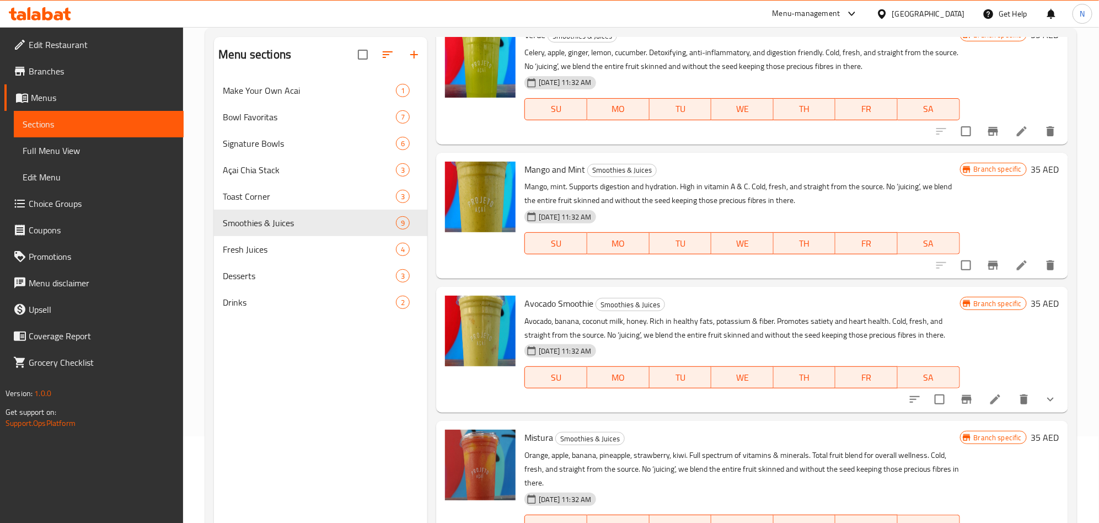
scroll to position [154, 0]
